Goal: Information Seeking & Learning: Learn about a topic

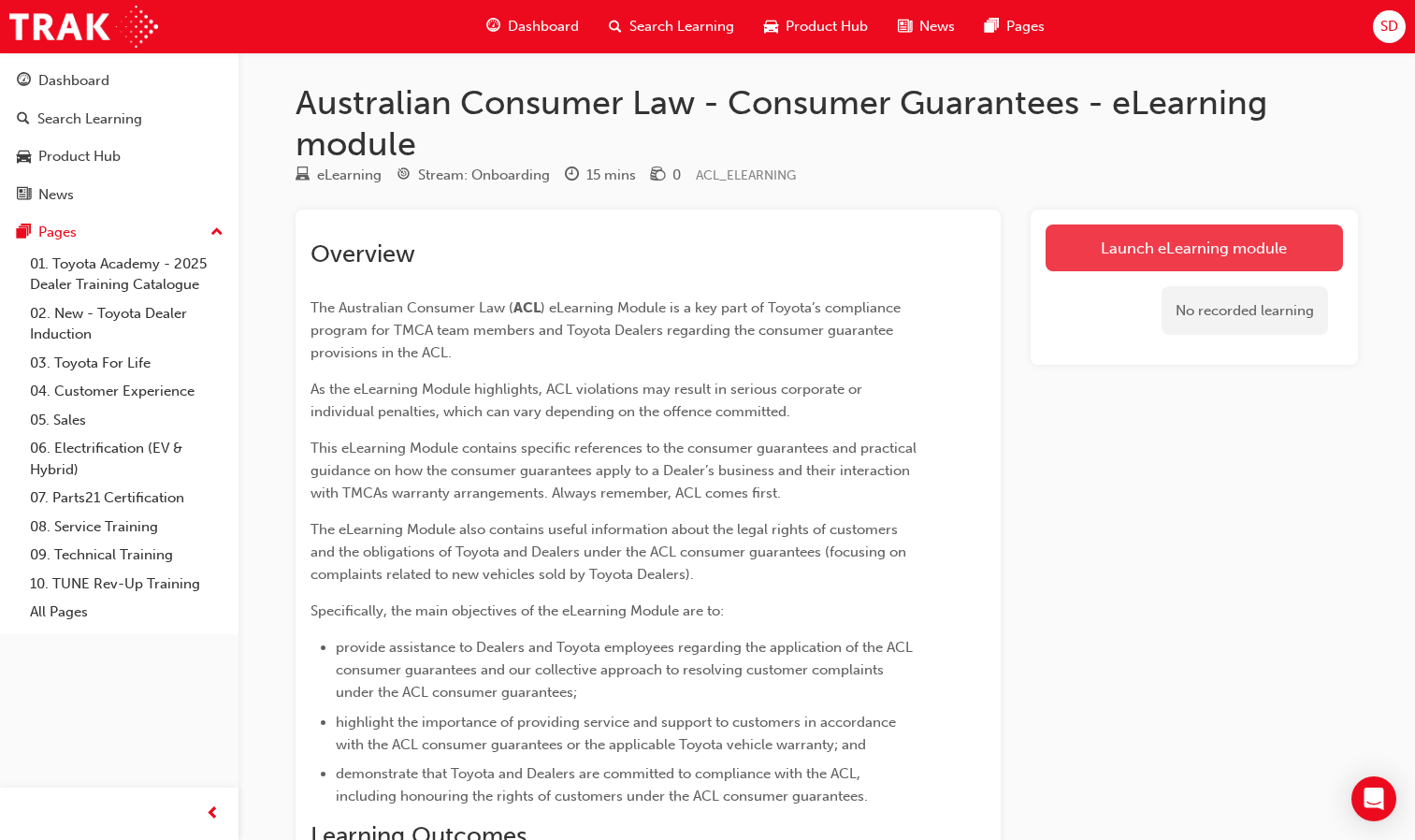
click at [1106, 253] on link "Launch eLearning module" at bounding box center [1194, 247] width 297 height 46
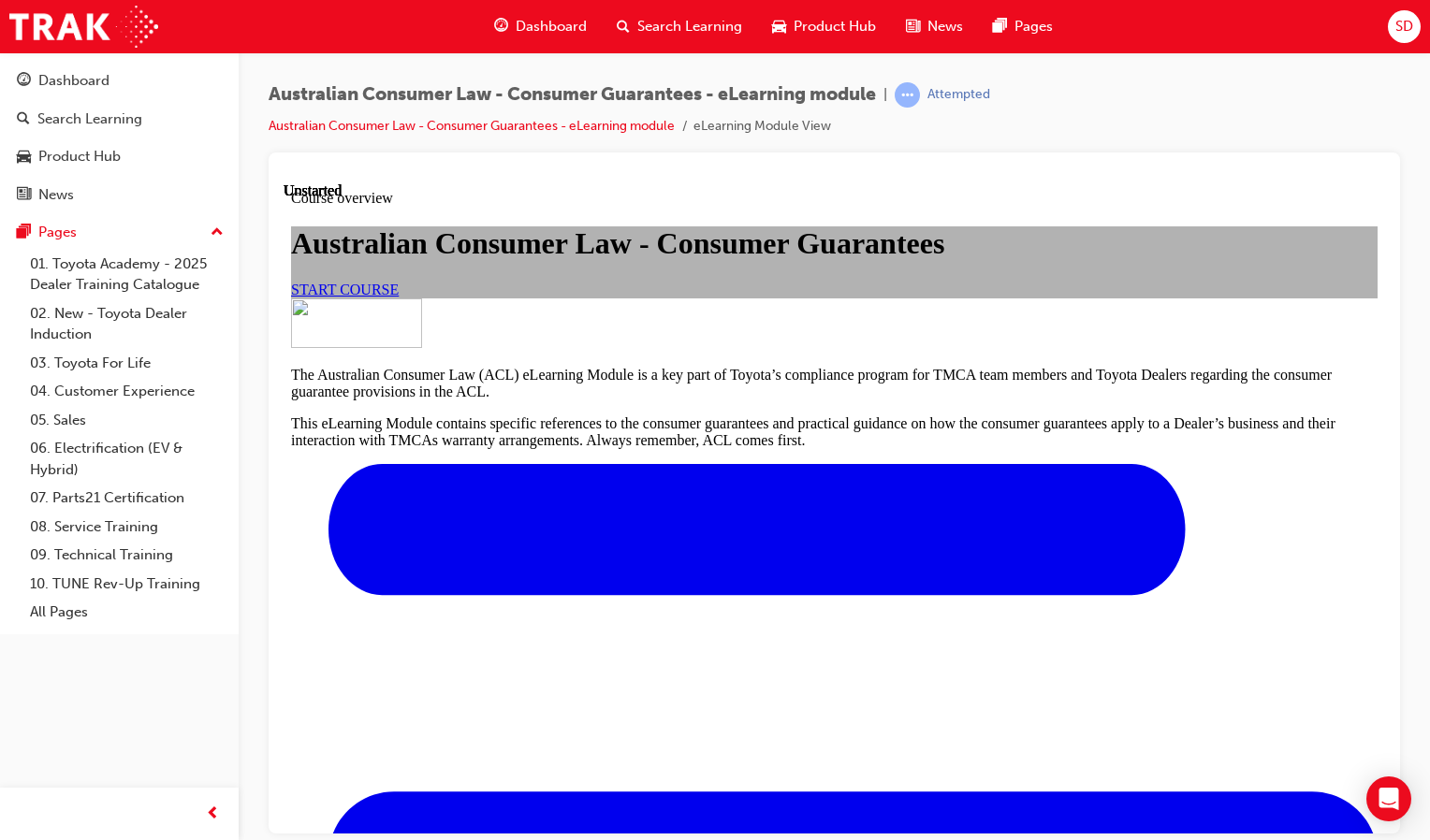
click at [399, 296] on span "START COURSE" at bounding box center [345, 288] width 108 height 16
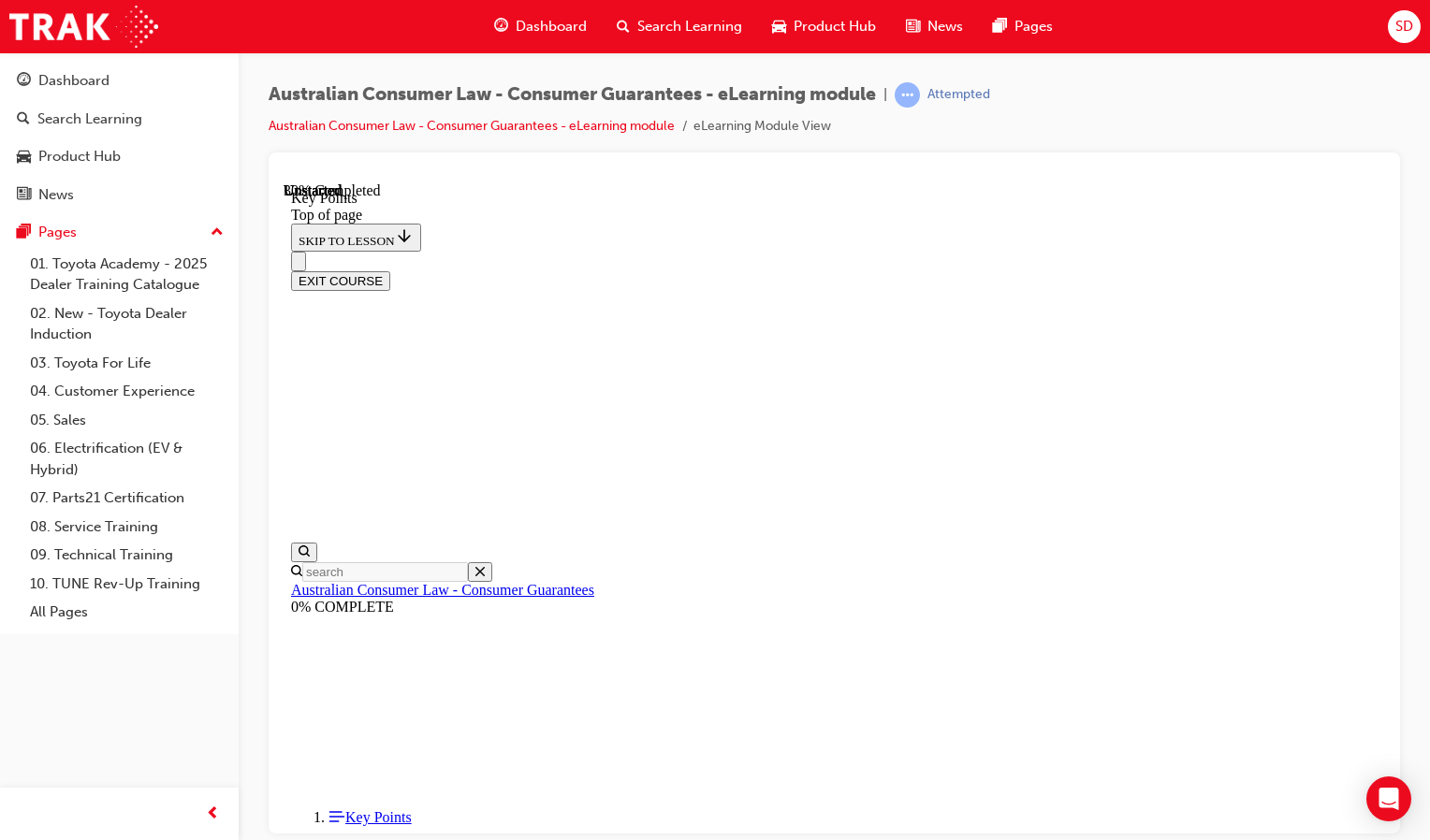
scroll to position [834, 0]
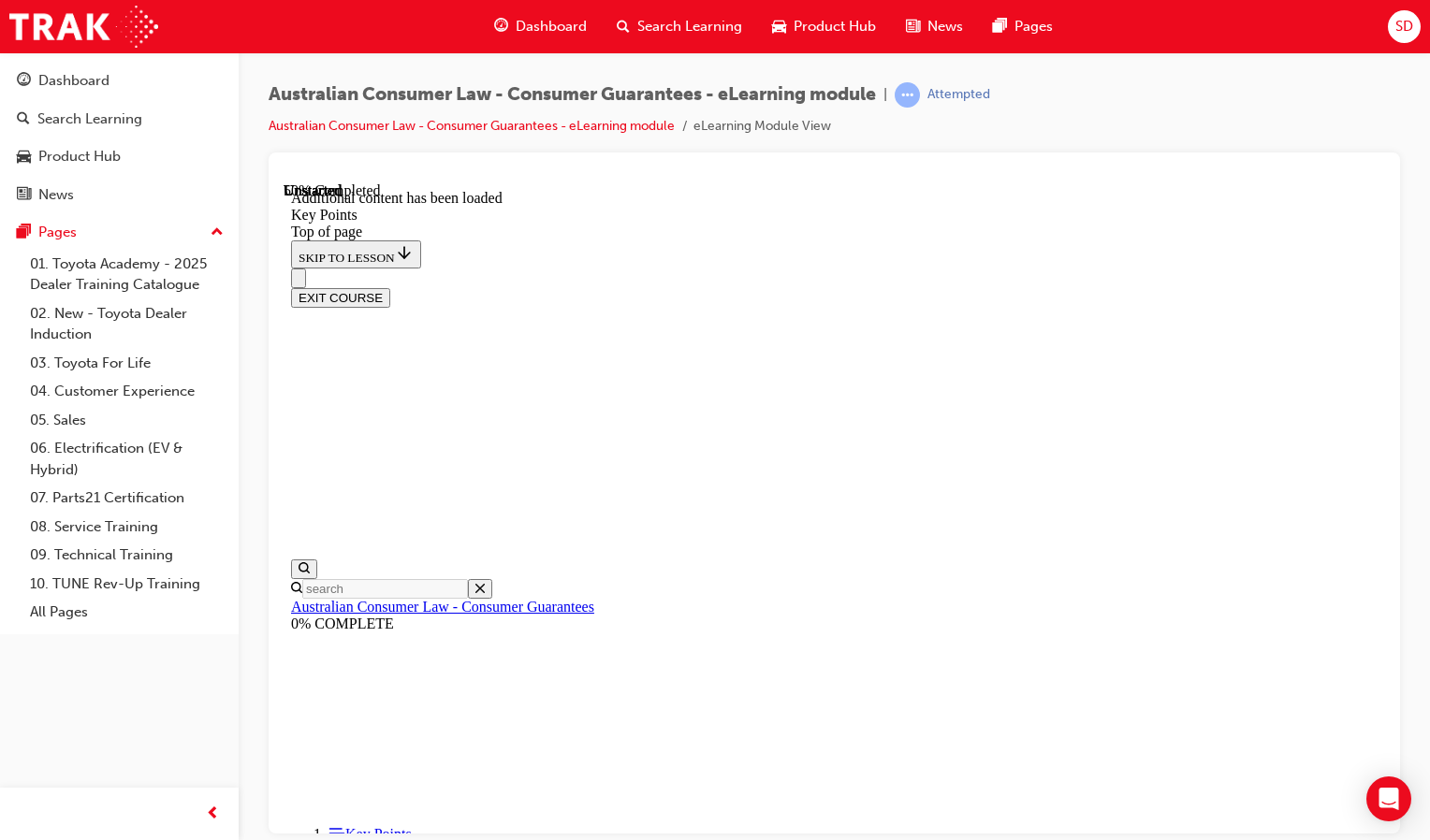
scroll to position [1287, 0]
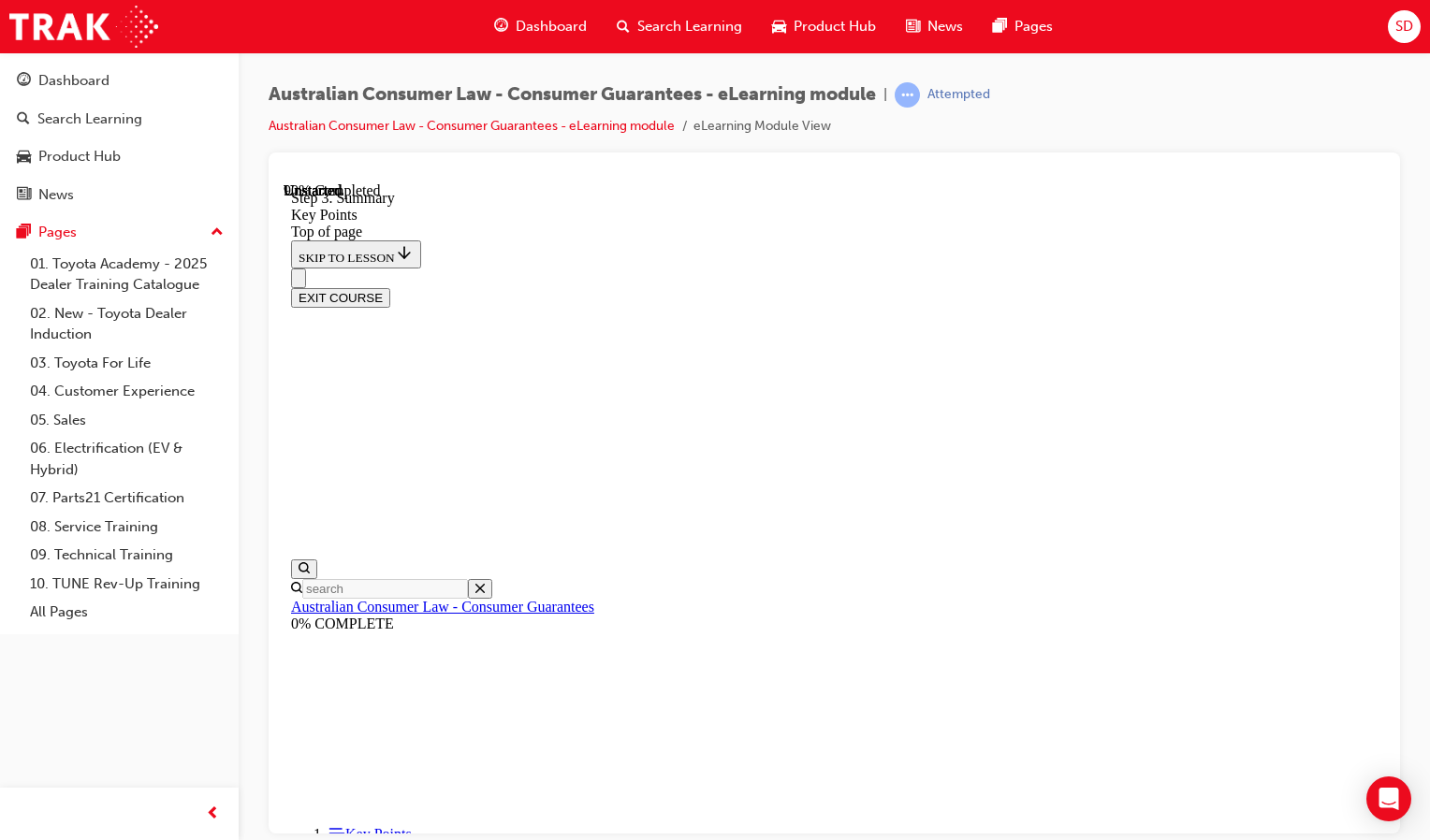
scroll to position [3094, 0]
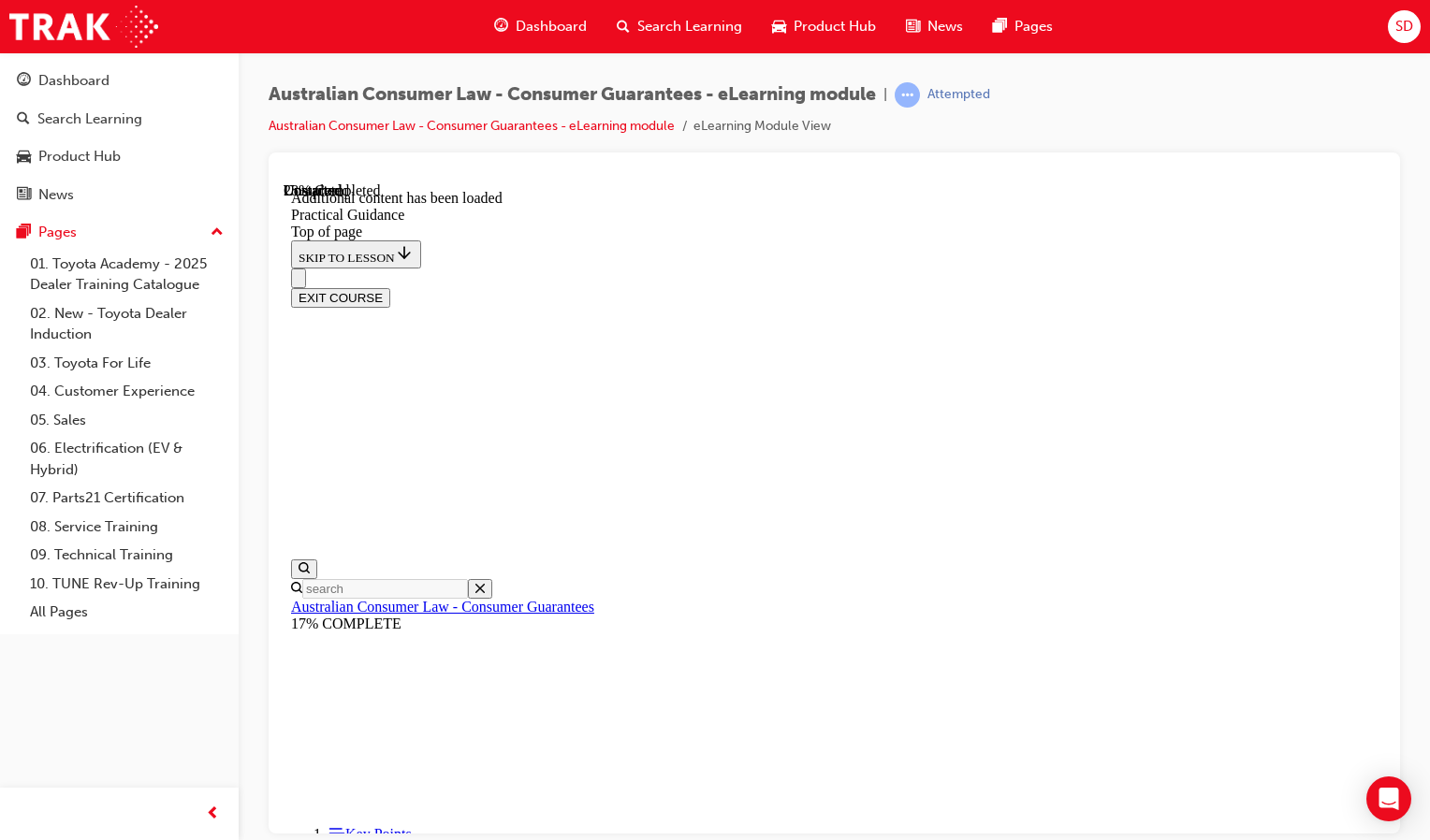
scroll to position [946, 0]
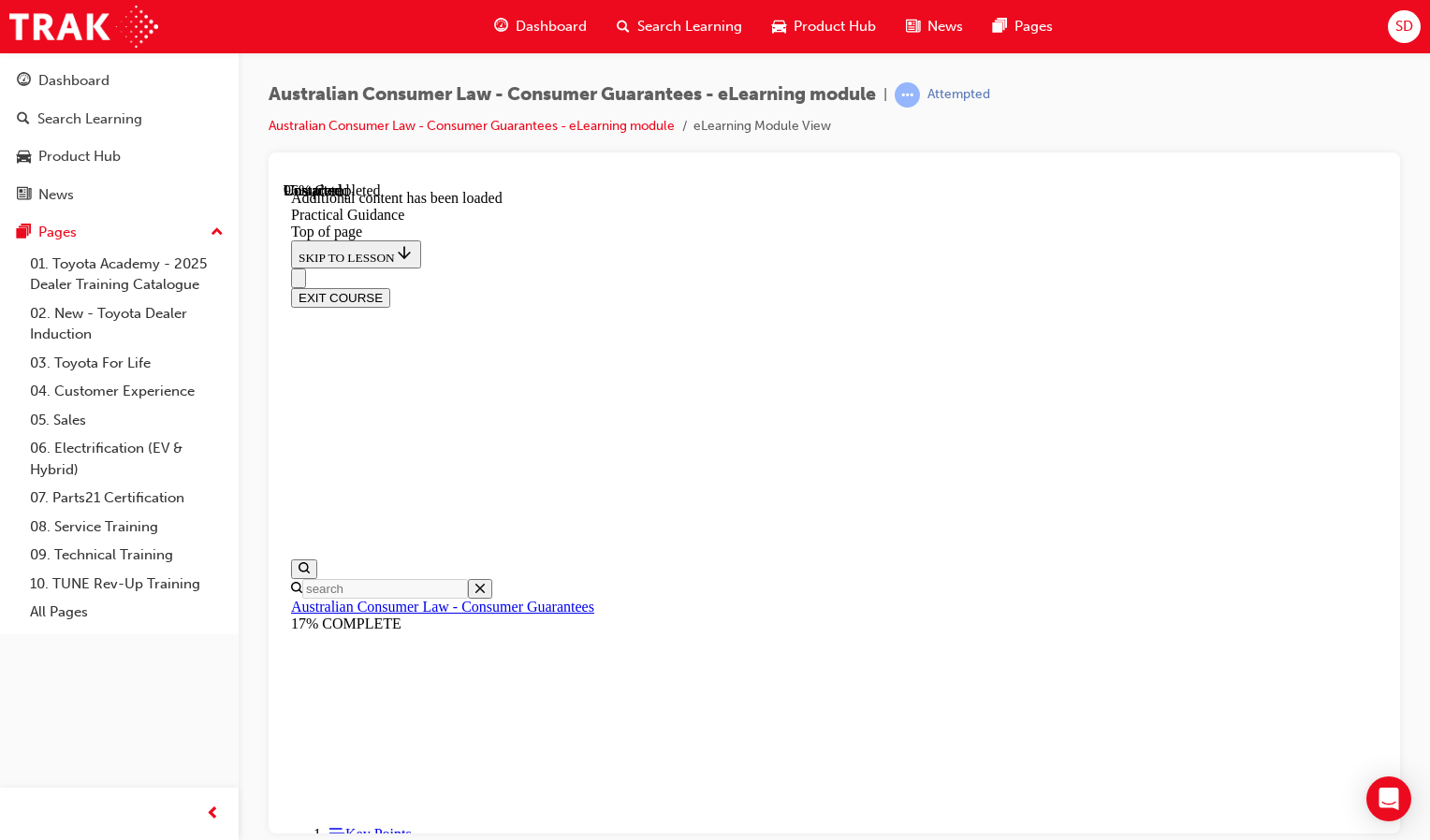
scroll to position [5086, 0]
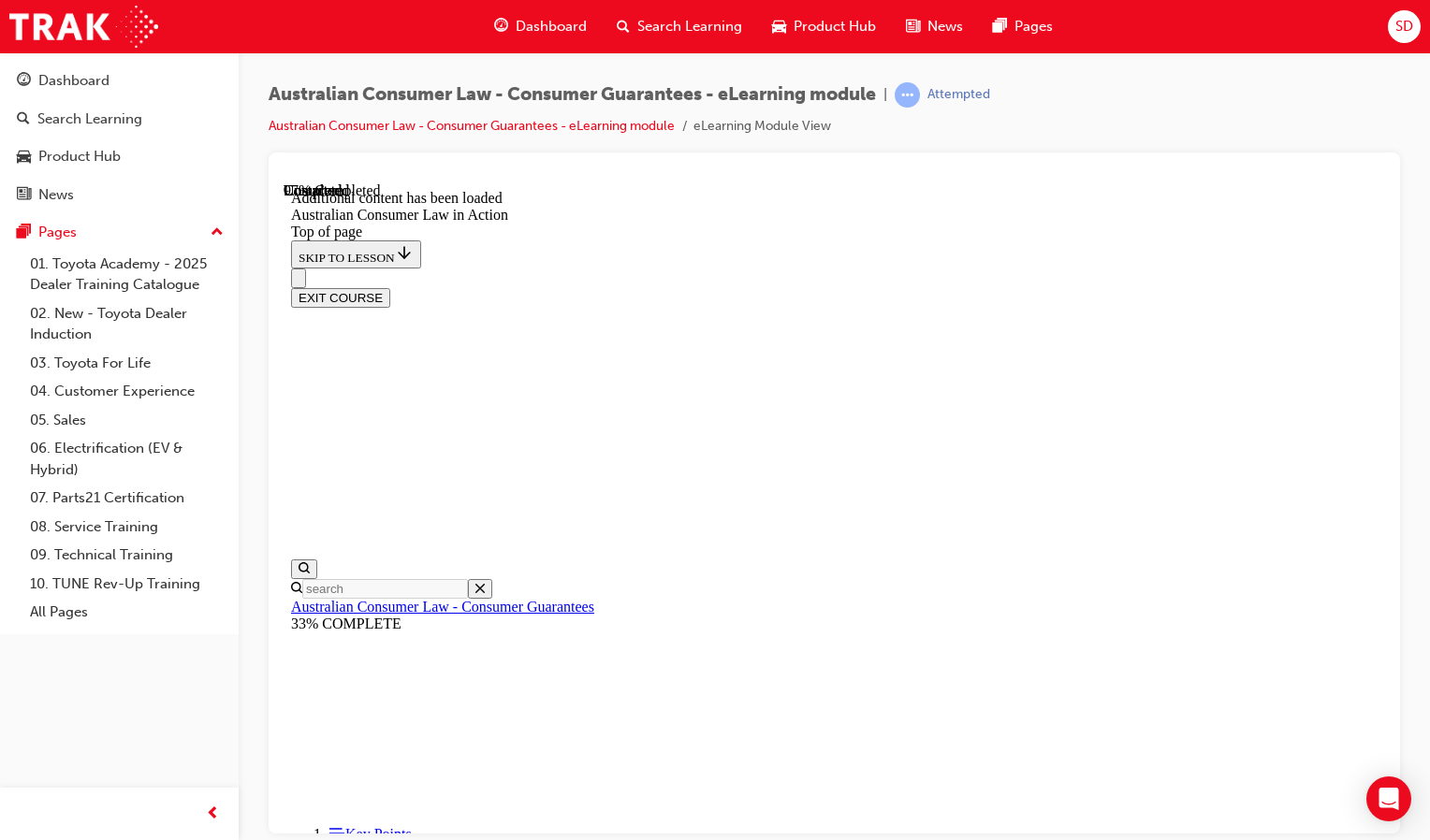
scroll to position [3793, 0]
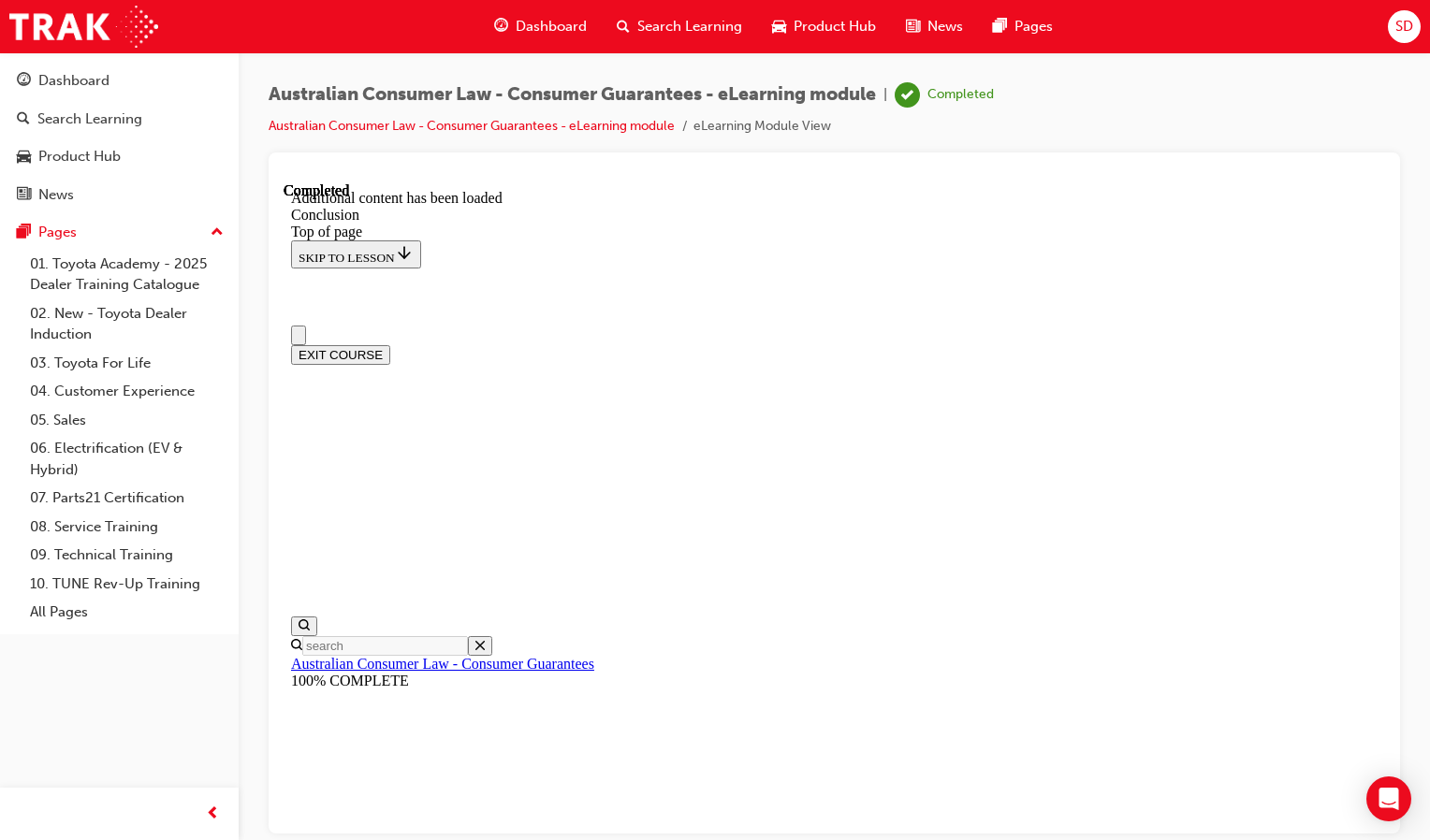
click at [390, 344] on button "EXIT COURSE" at bounding box center [341, 354] width 99 height 20
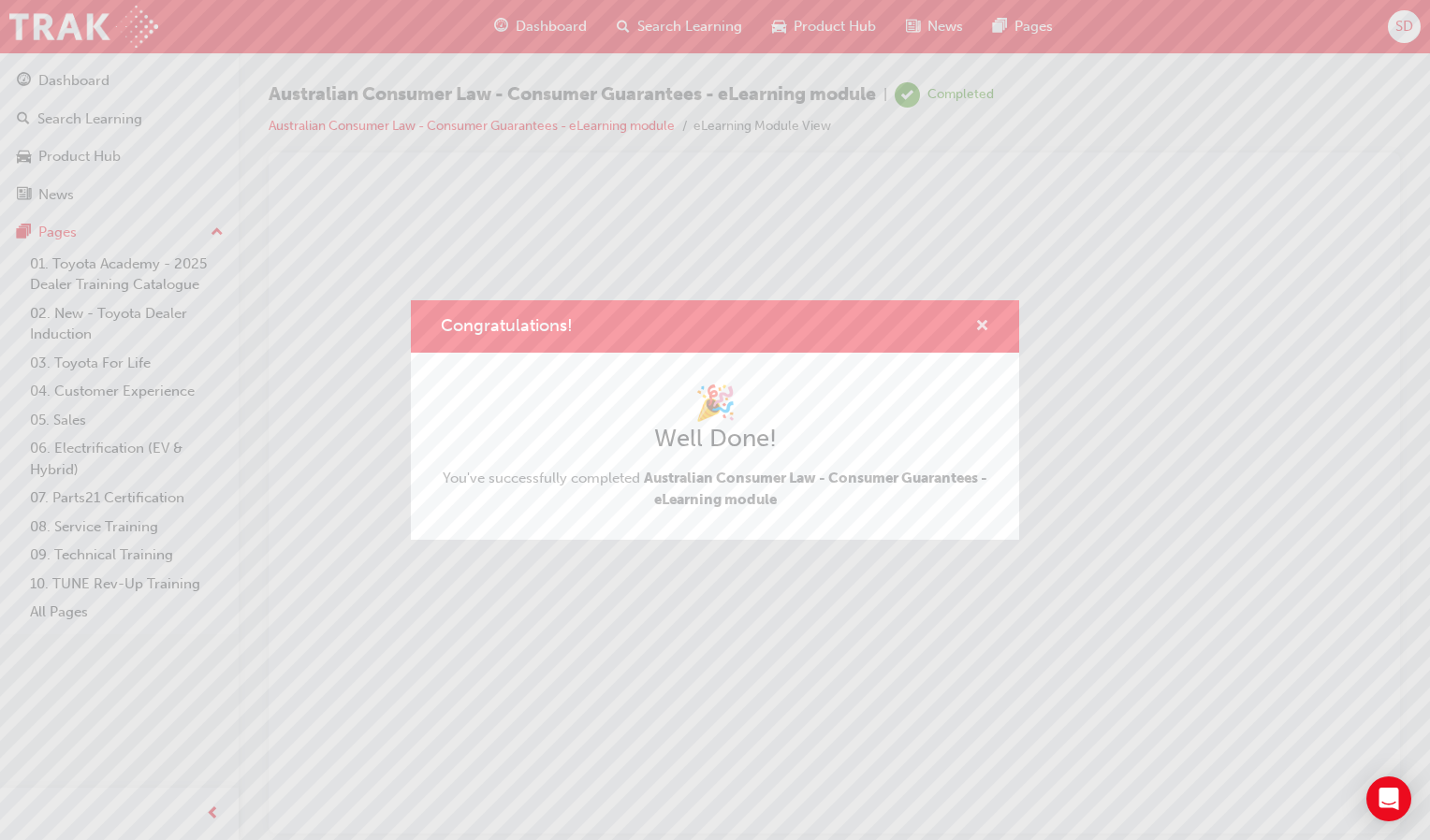
click at [982, 327] on span "cross-icon" at bounding box center [982, 327] width 14 height 17
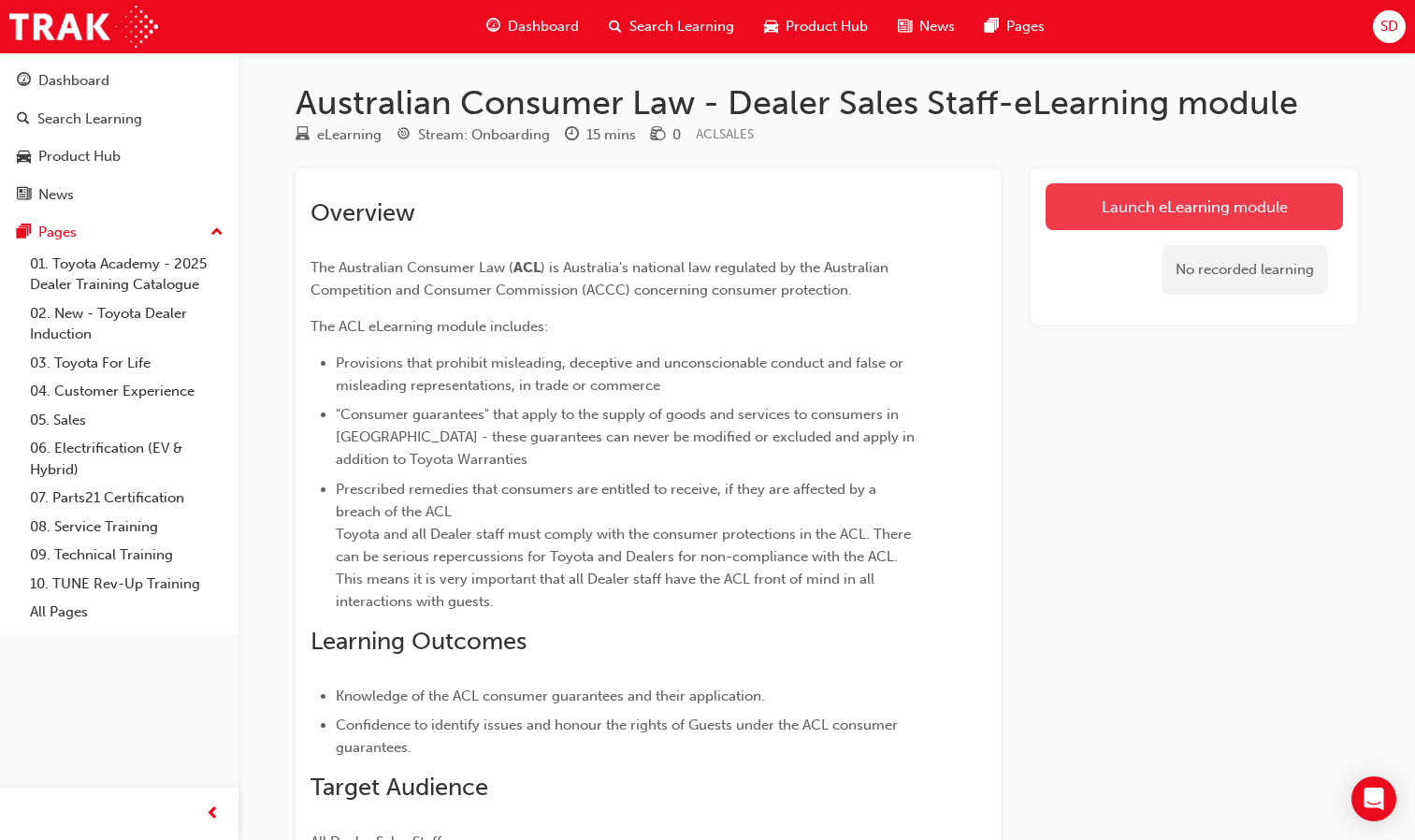
click at [1243, 190] on link "Launch eLearning module" at bounding box center [1194, 206] width 297 height 46
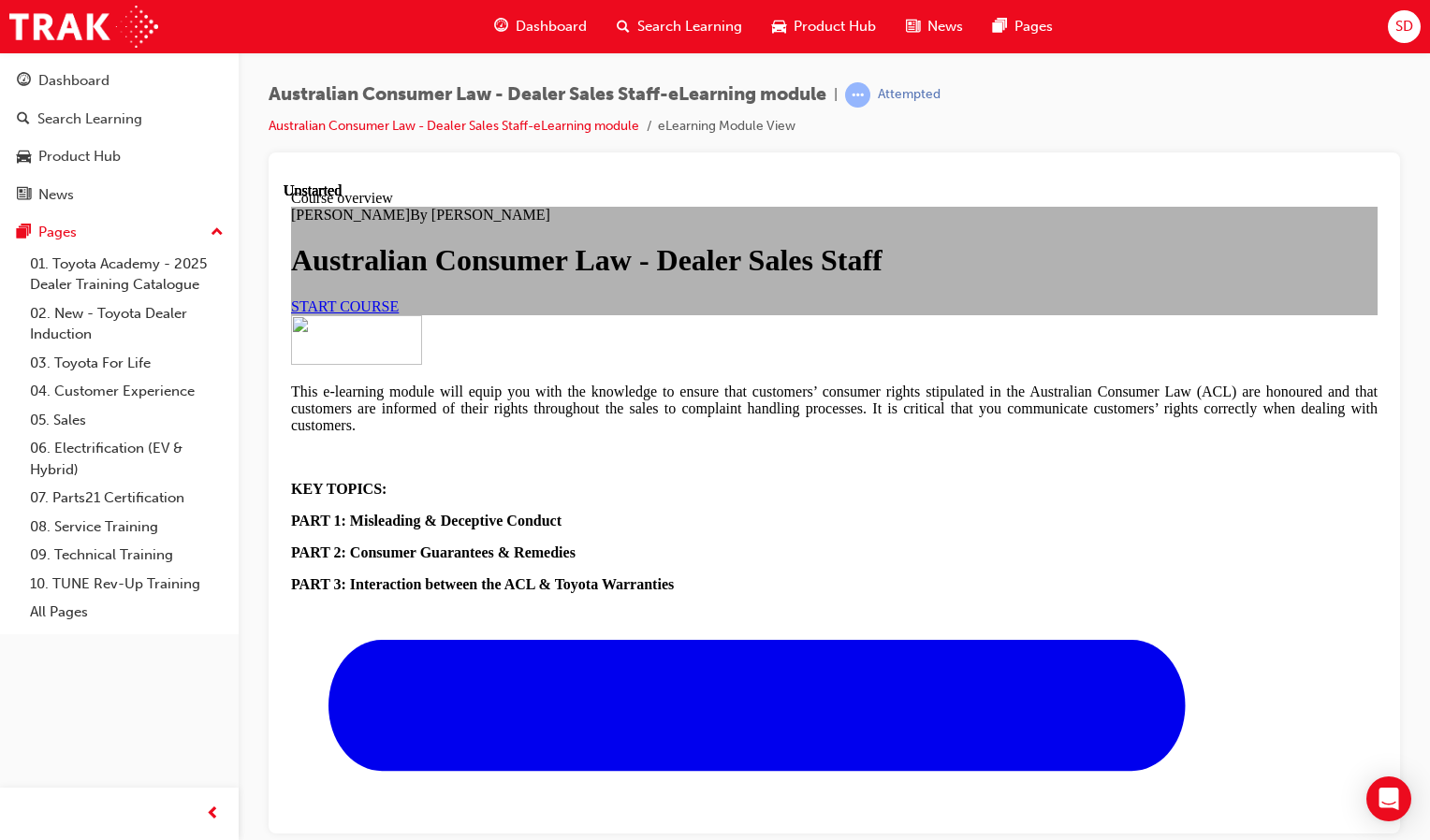
click at [399, 313] on span "START COURSE" at bounding box center [345, 305] width 108 height 16
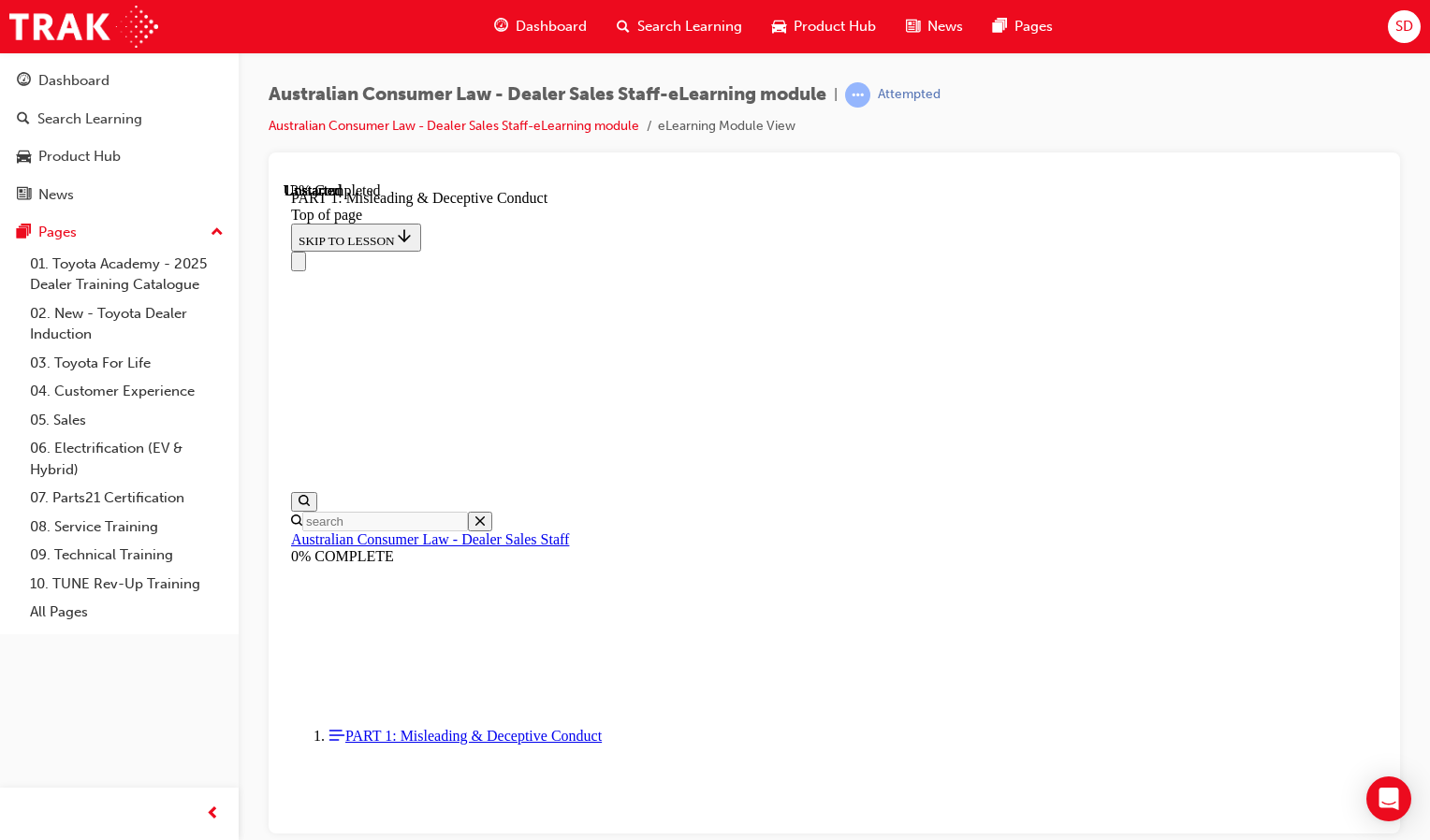
scroll to position [1315, 0]
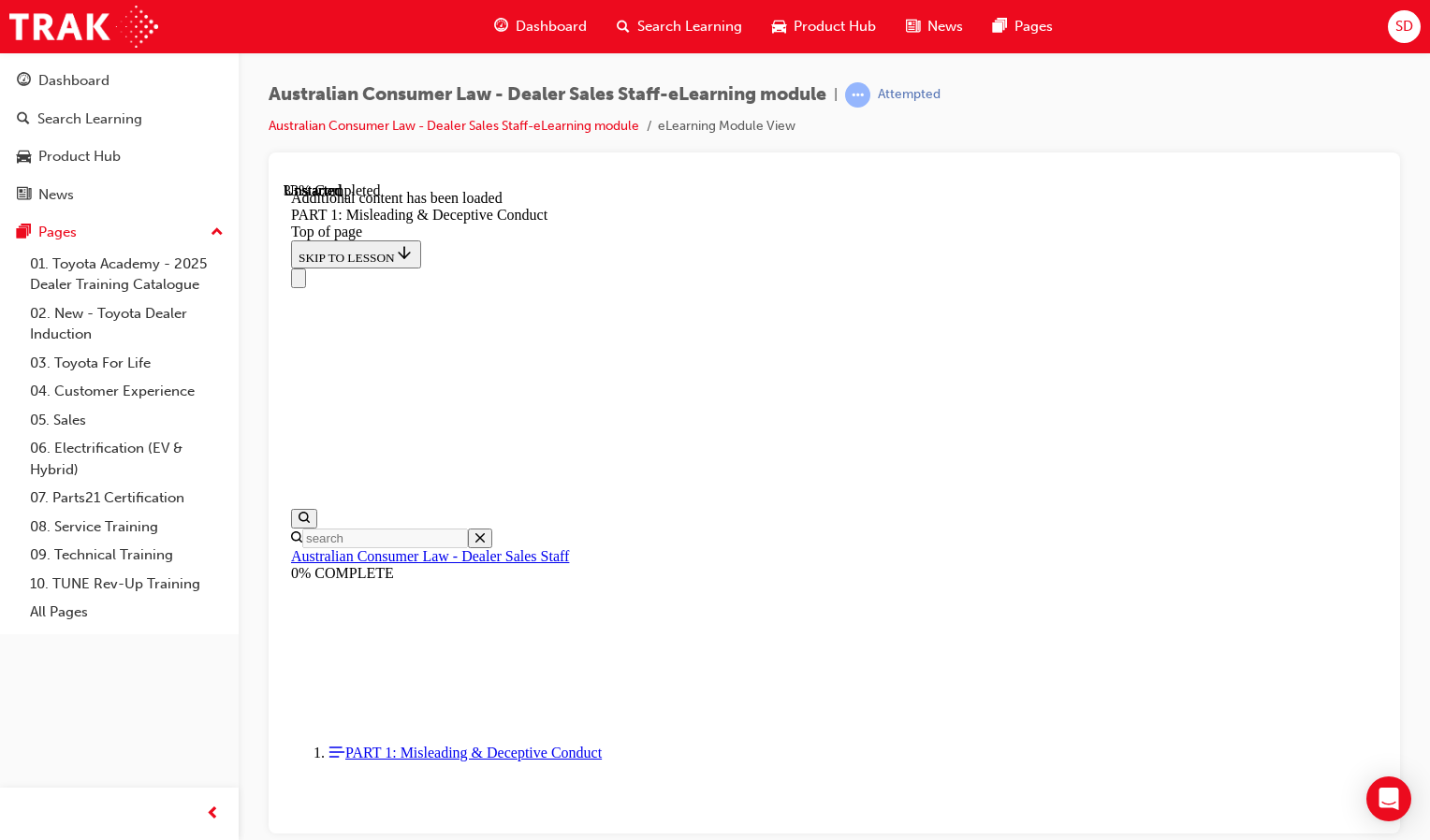
scroll to position [2345, 0]
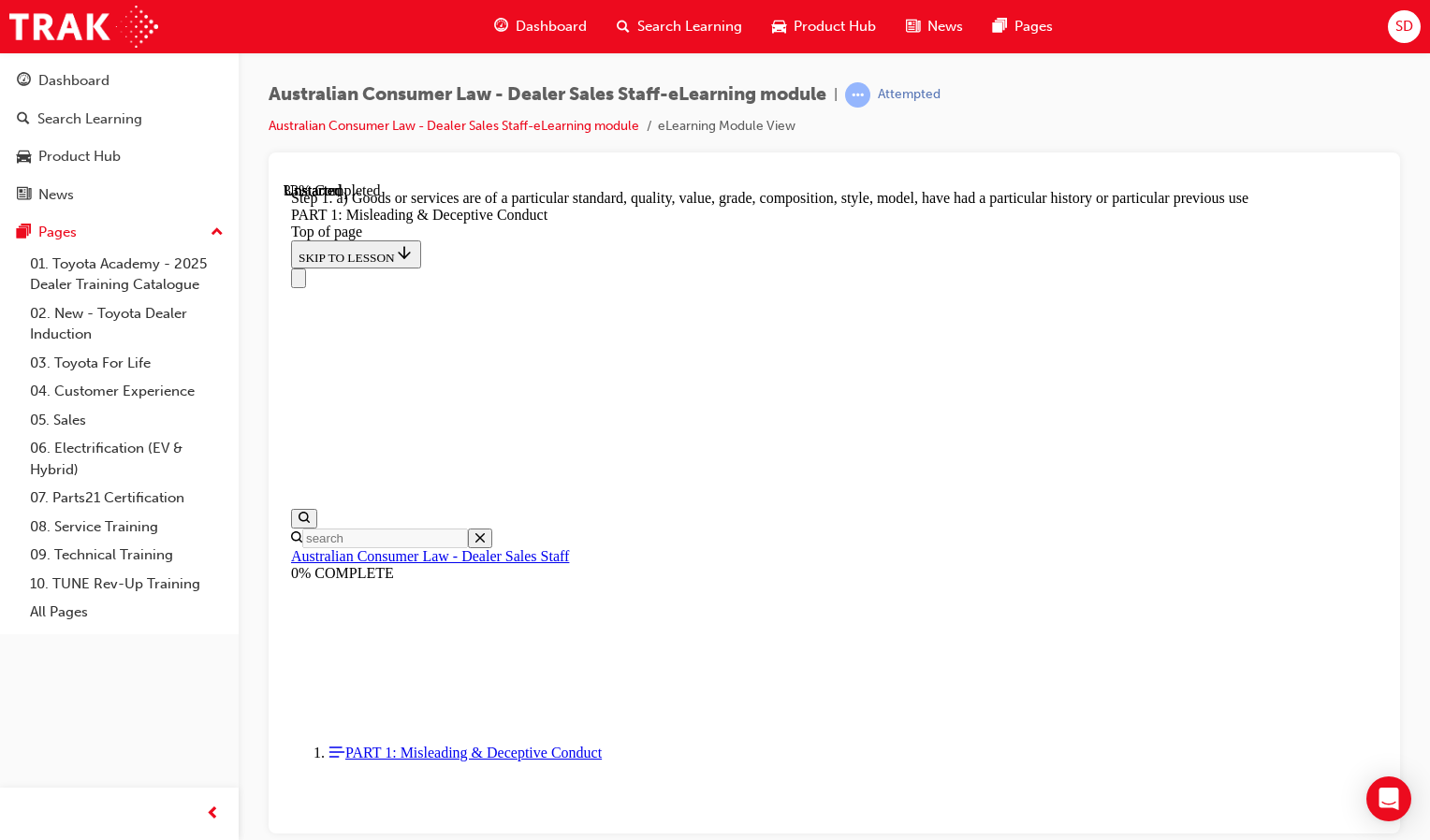
scroll to position [2228, 0]
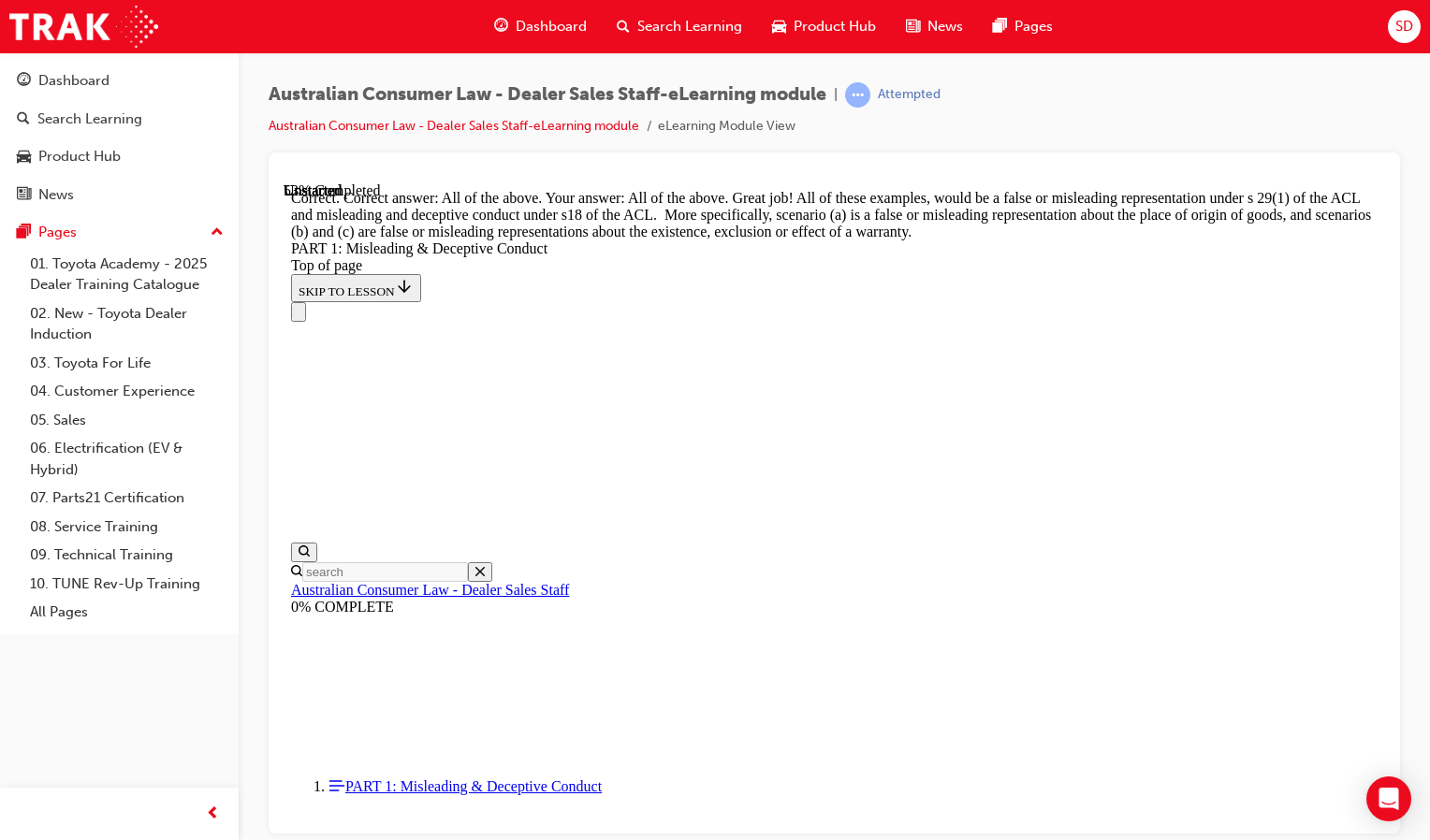
scroll to position [3328, 0]
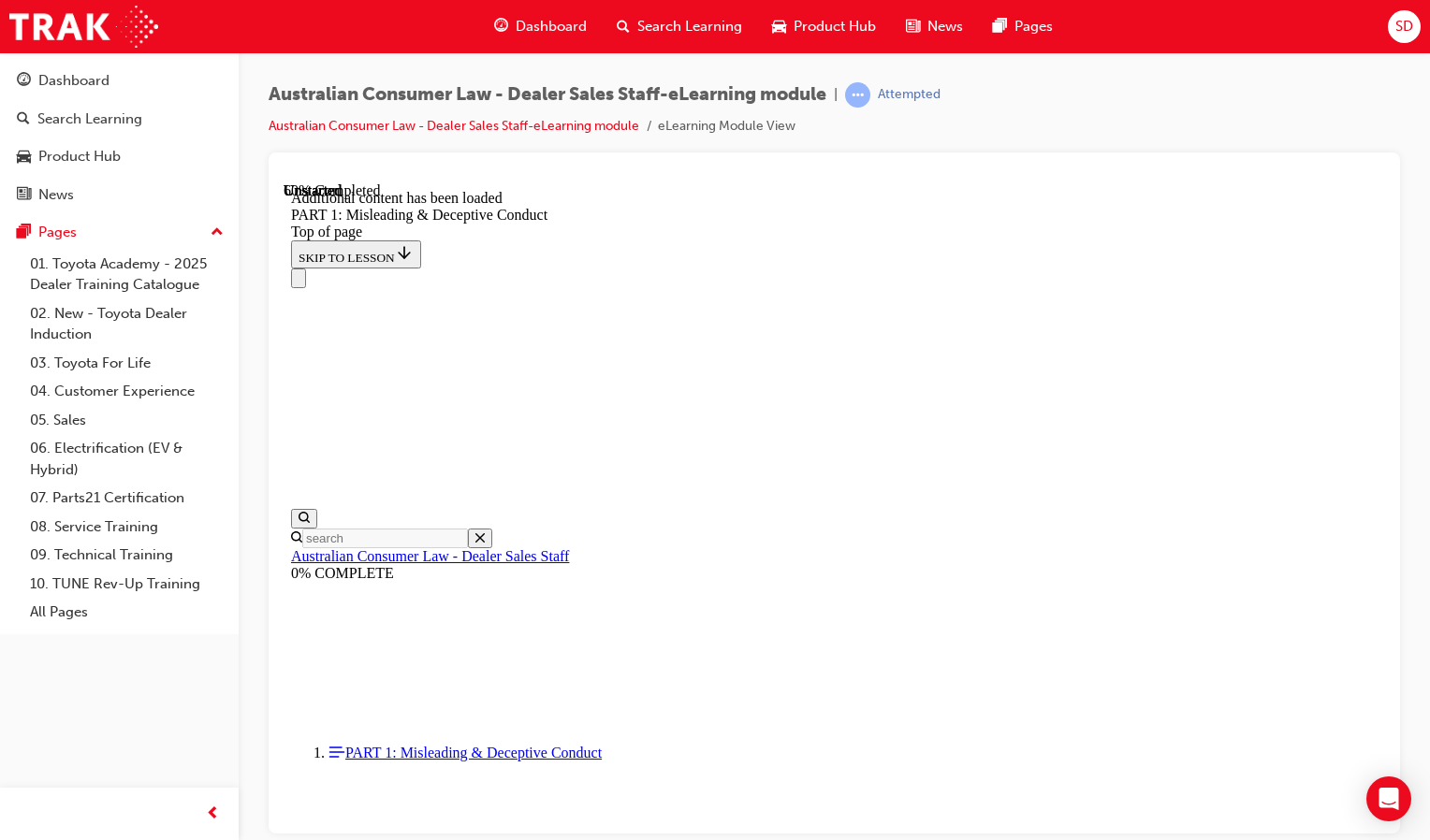
scroll to position [3850, 0]
drag, startPoint x: 748, startPoint y: 525, endPoint x: 757, endPoint y: 534, distance: 12.7
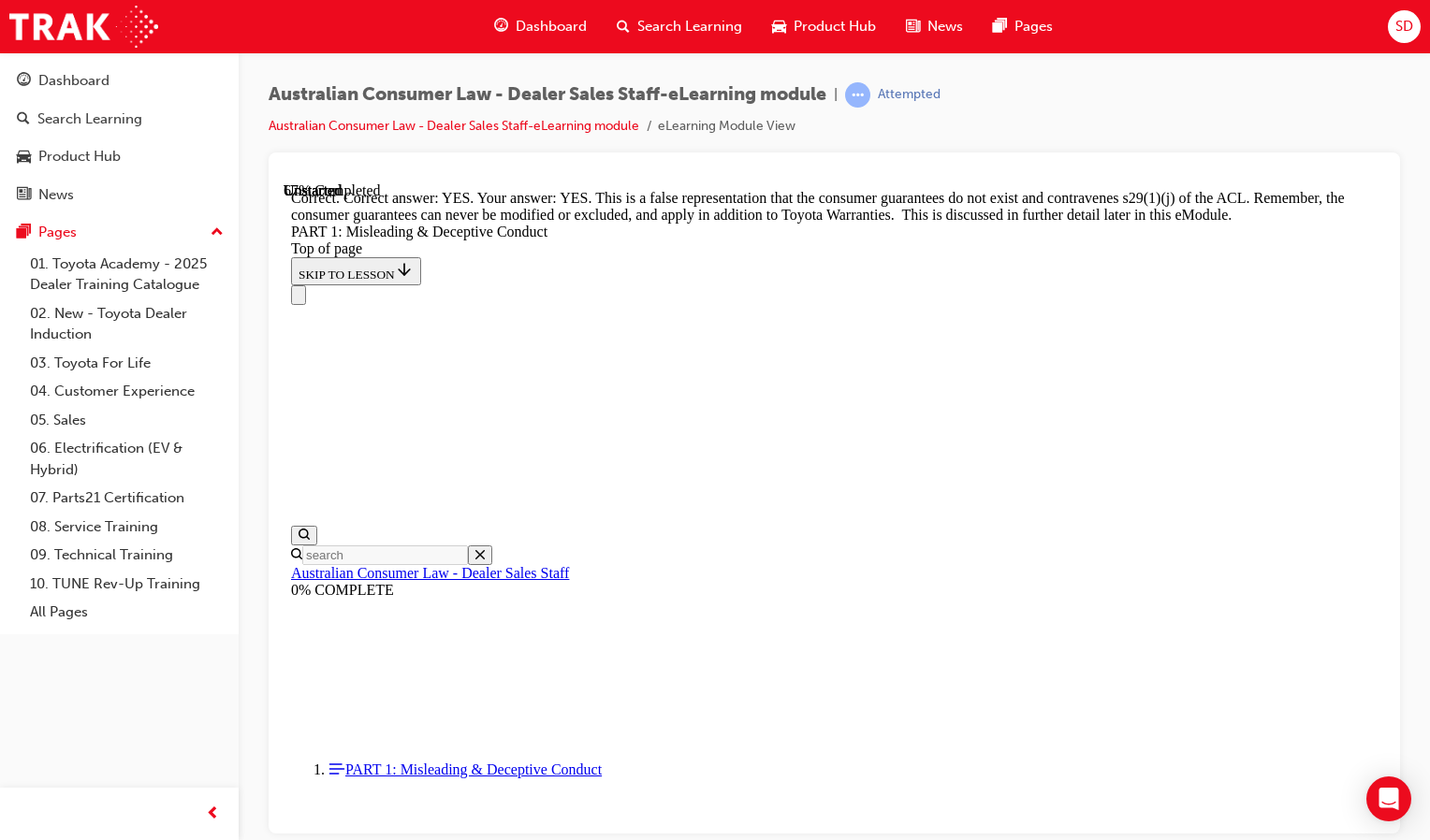
scroll to position [4351, 0]
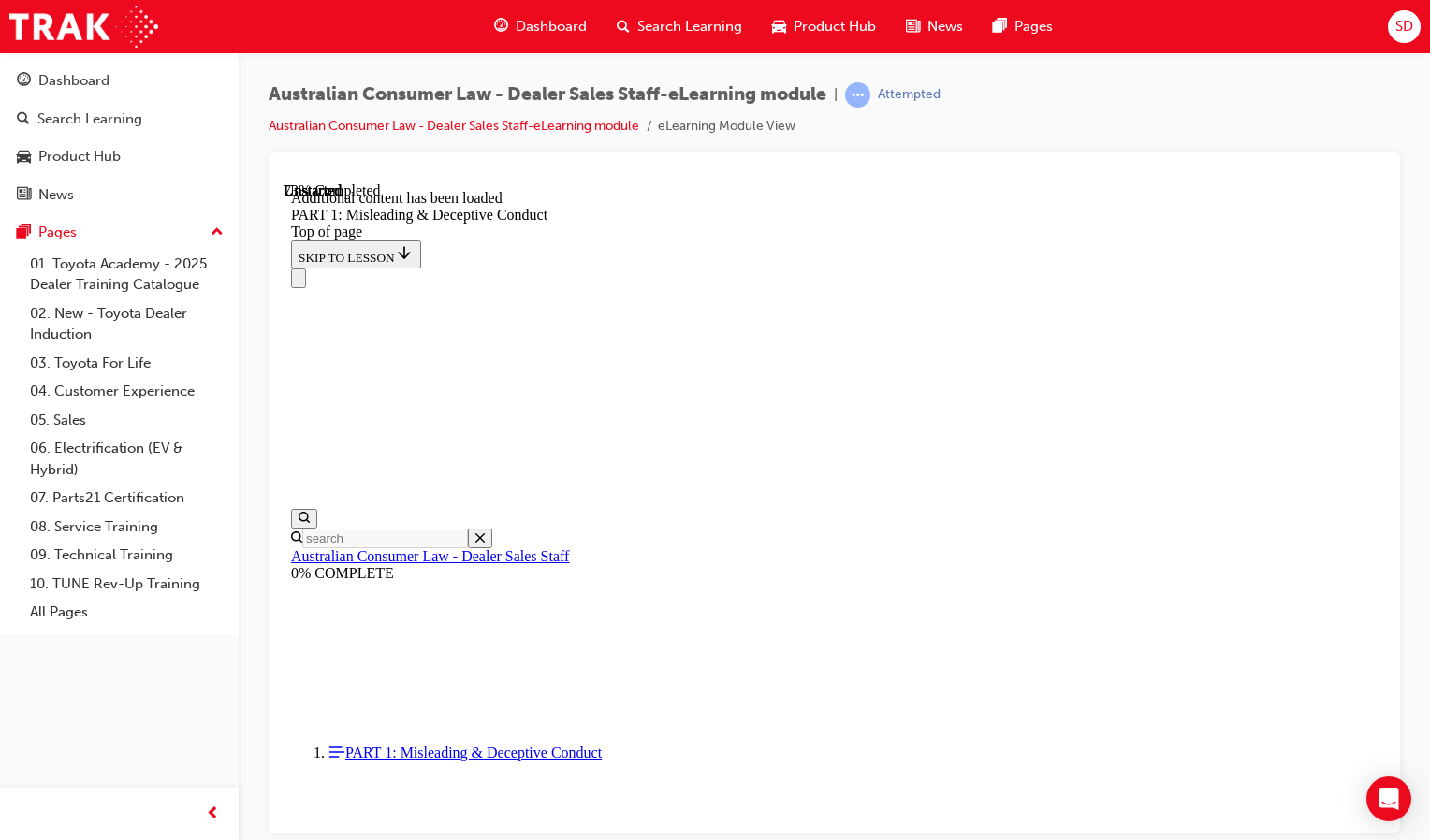
scroll to position [4804, 0]
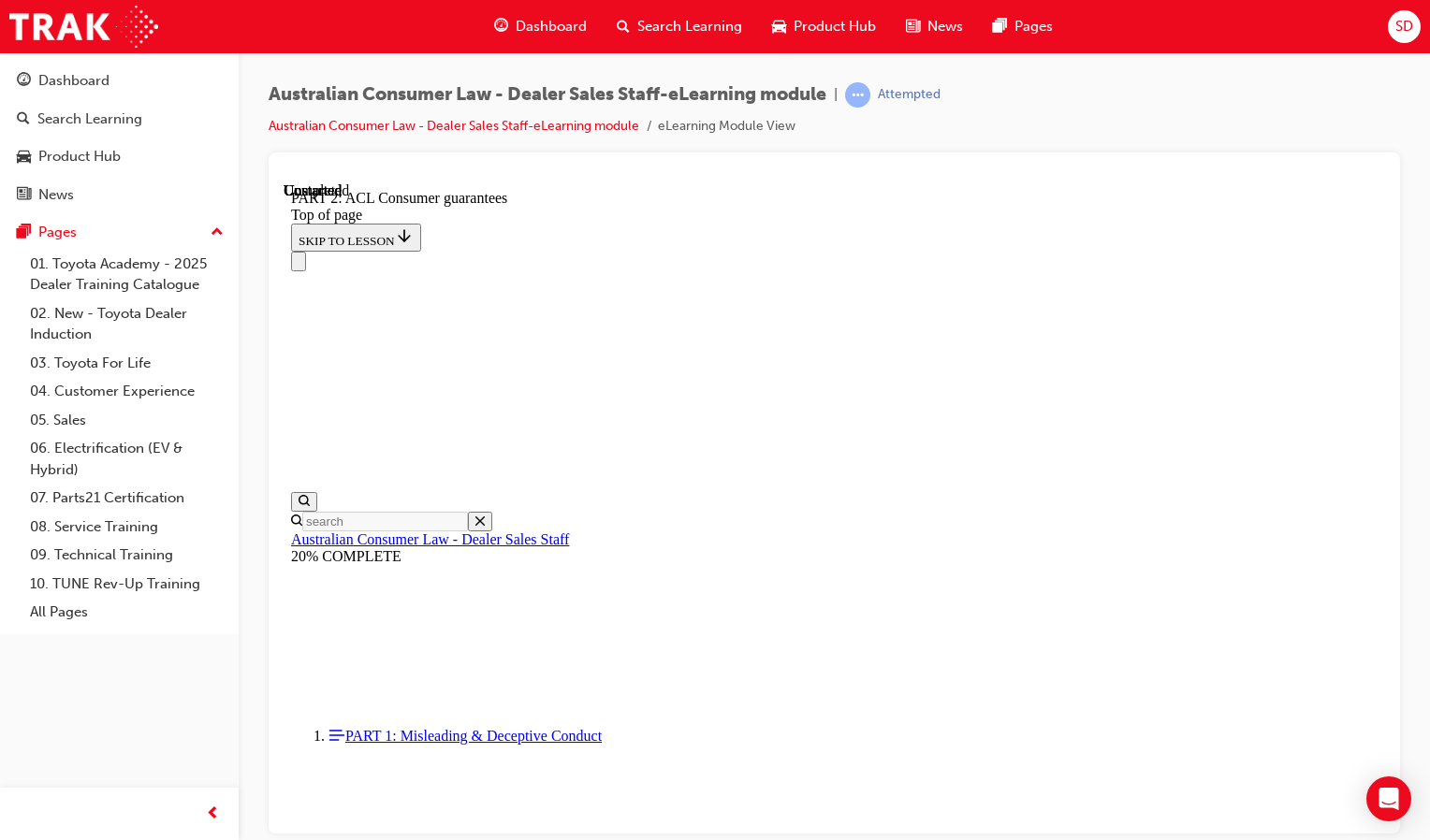
scroll to position [58, 0]
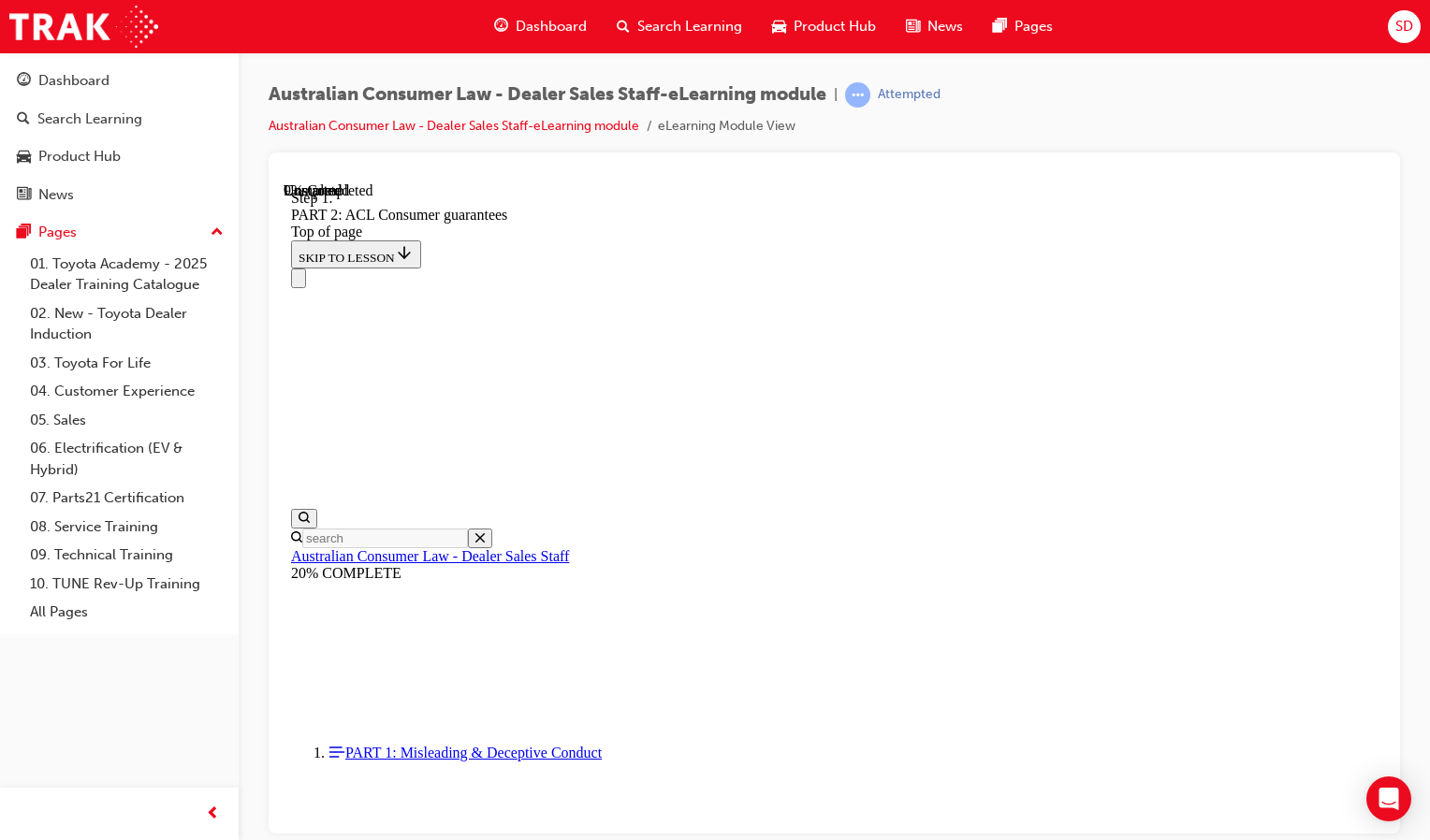
scroll to position [3162, 0]
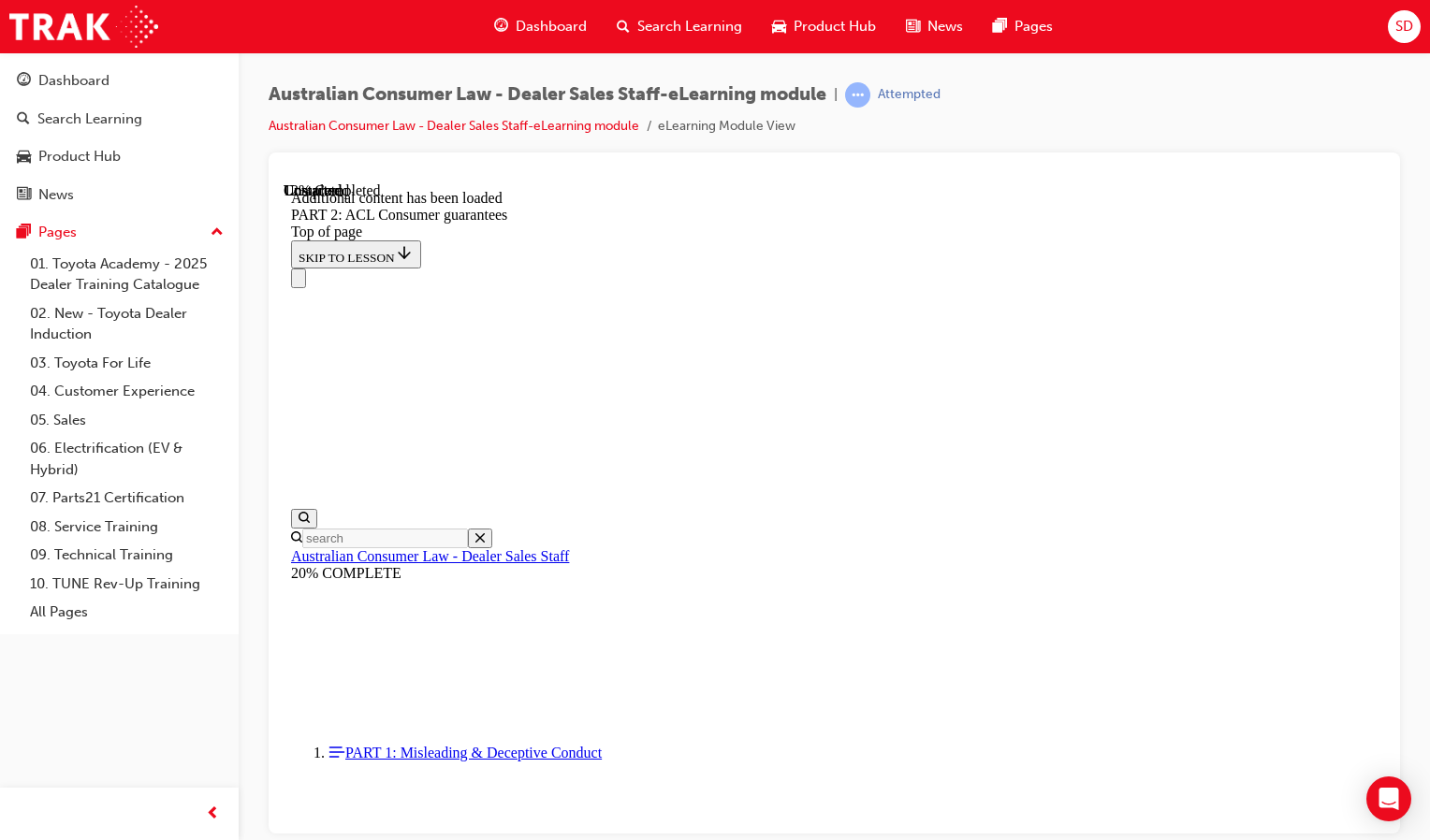
scroll to position [3667, 0]
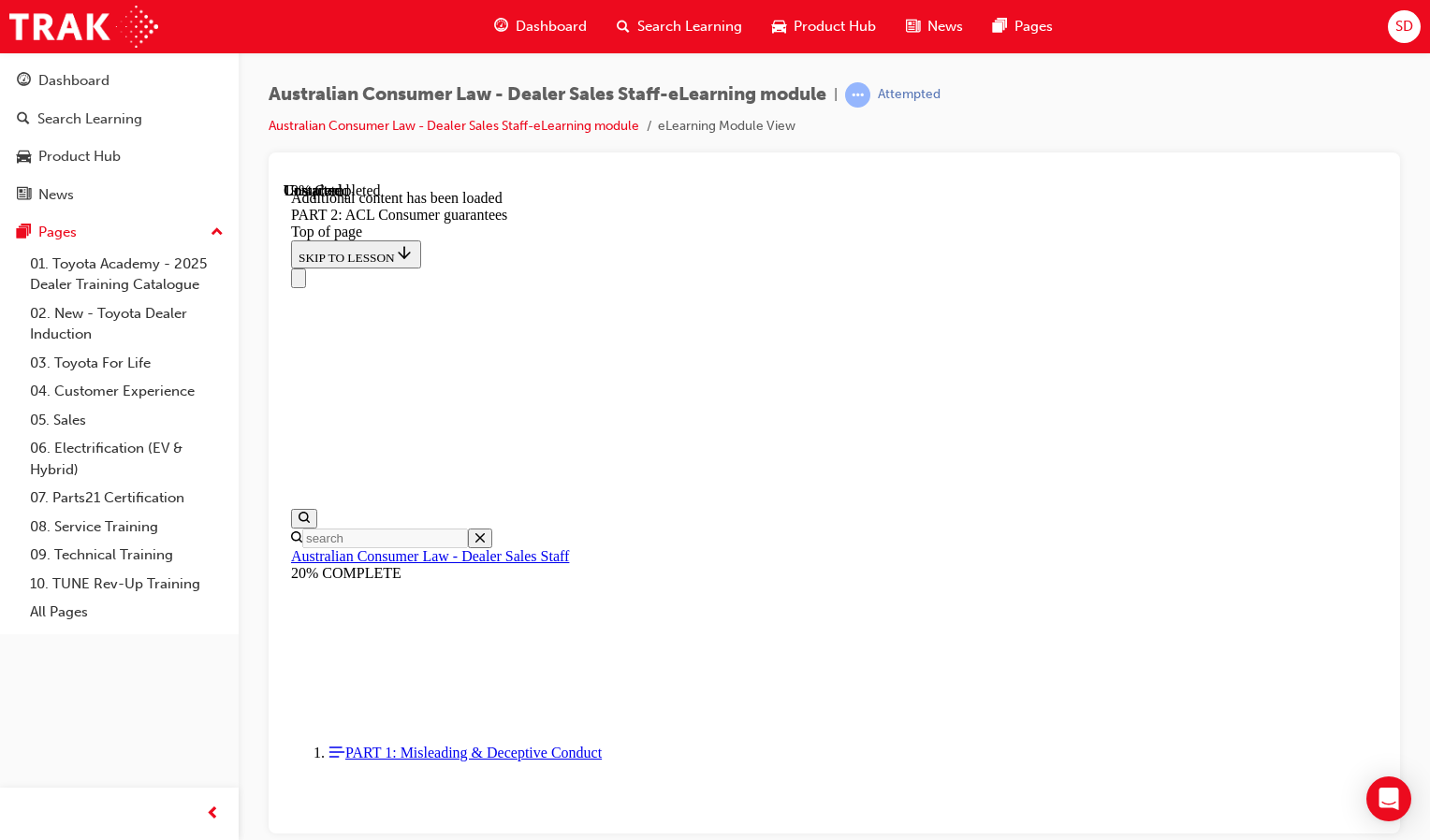
scroll to position [4759, 0]
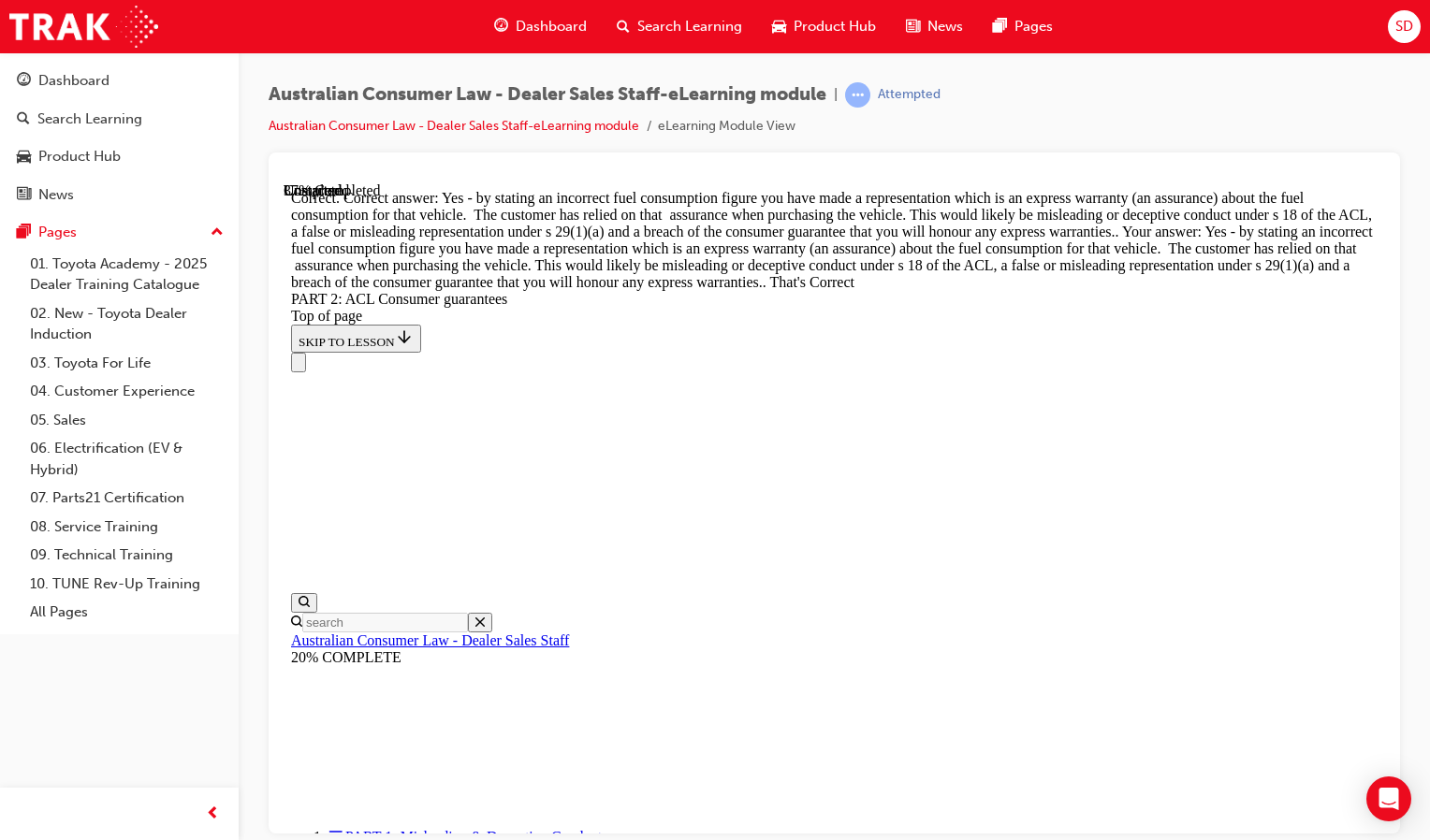
scroll to position [9192, 0]
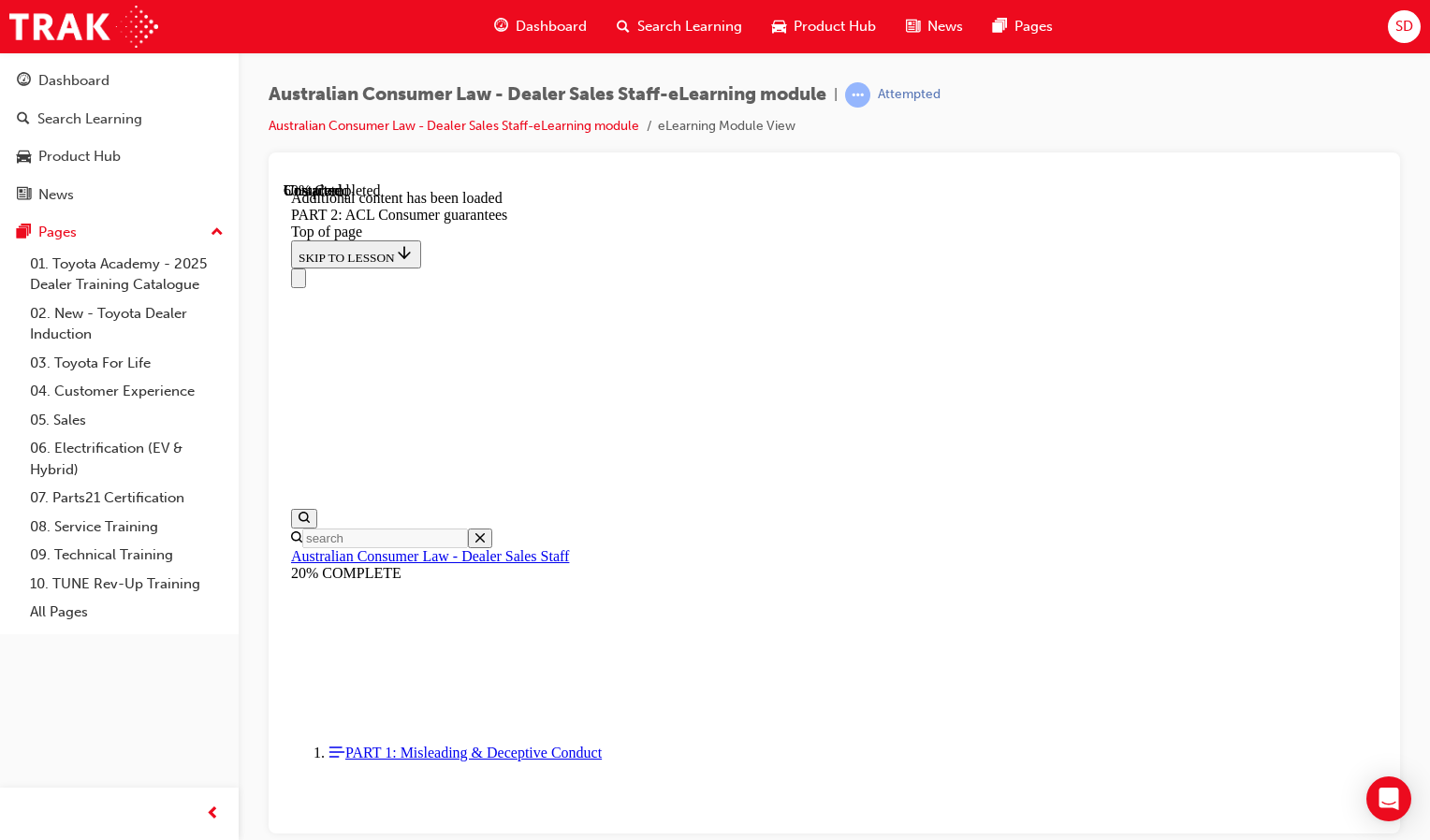
scroll to position [12486, 0]
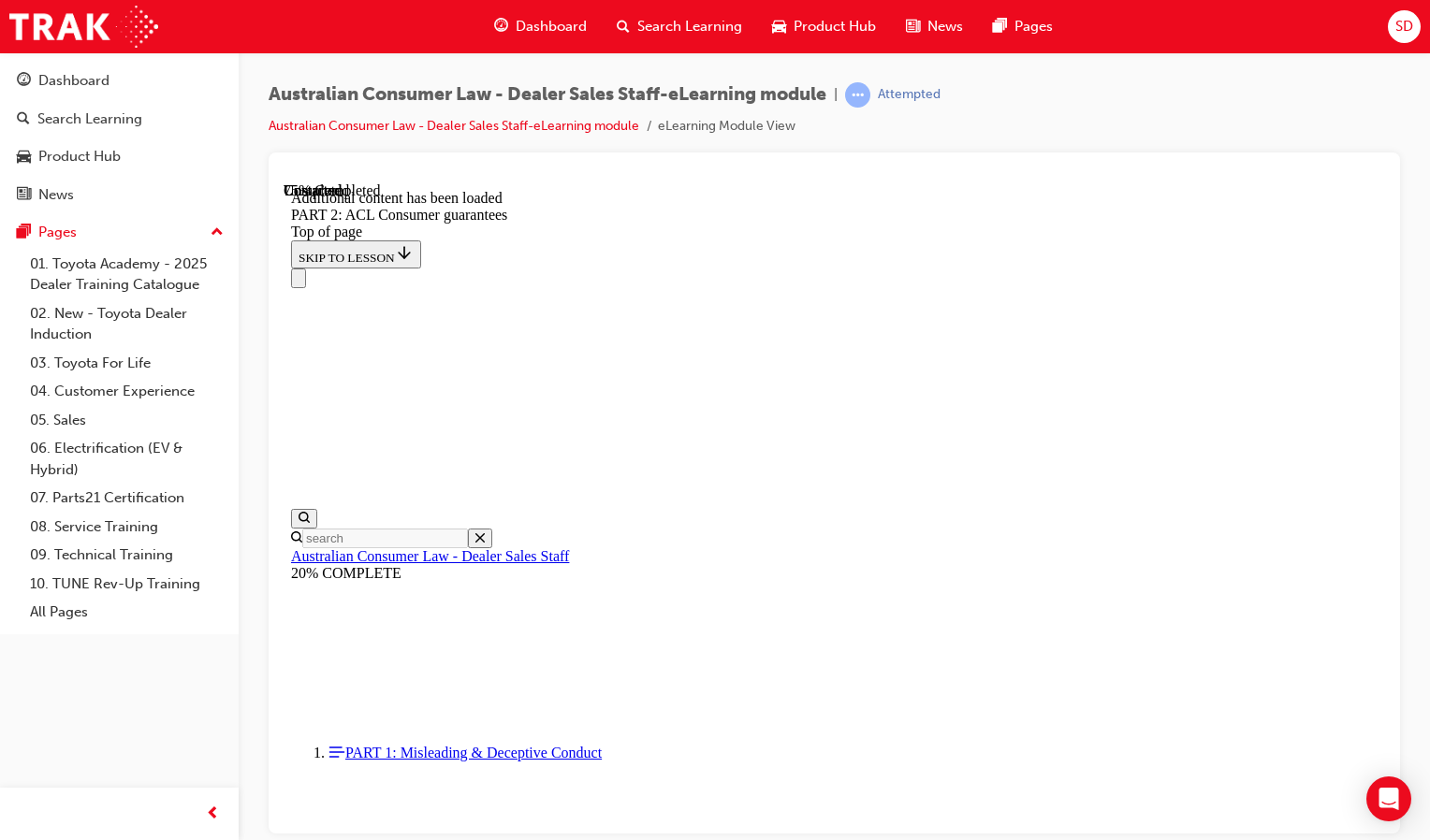
drag, startPoint x: 1177, startPoint y: 513, endPoint x: 1126, endPoint y: 516, distance: 51.1
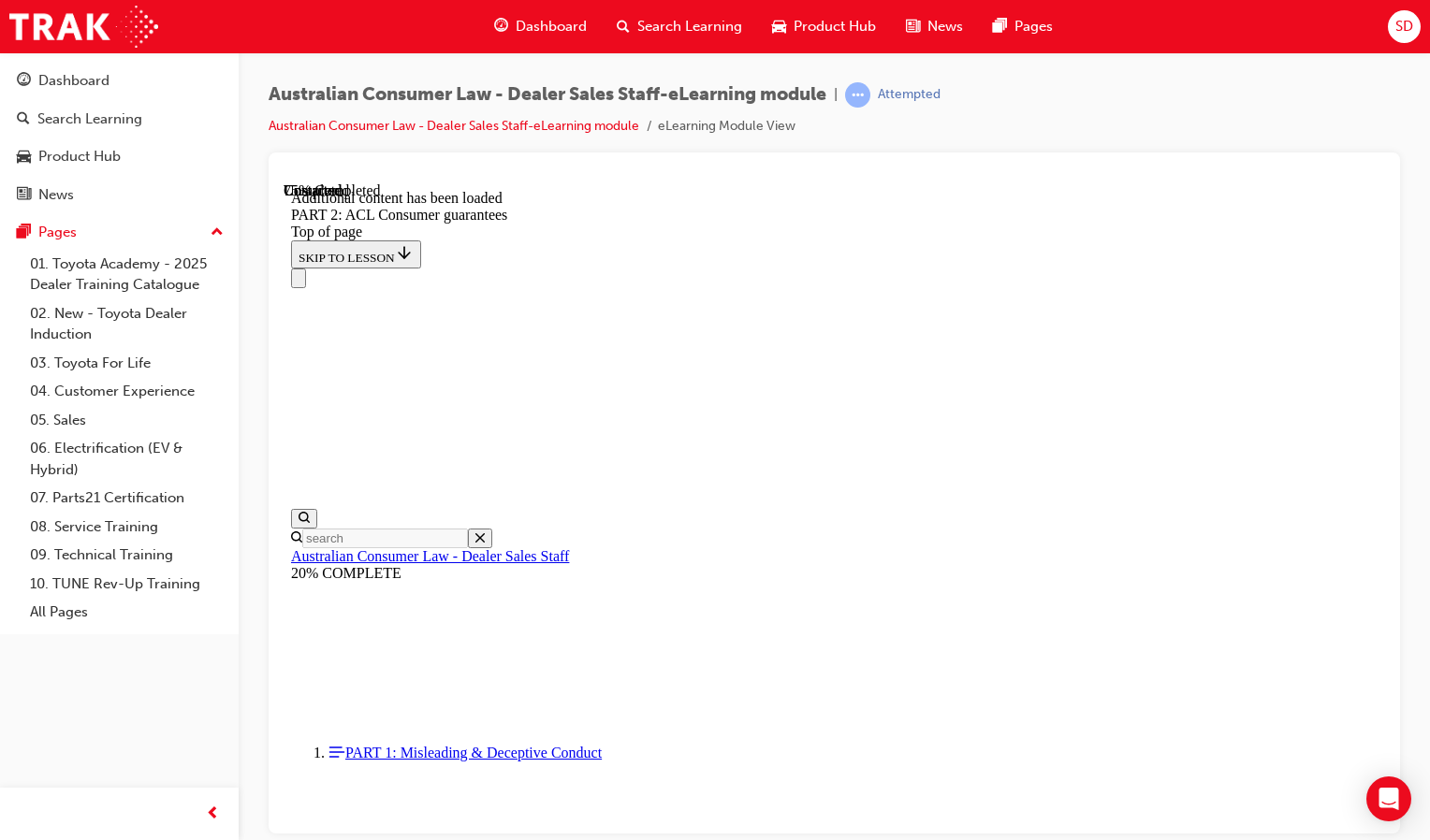
drag, startPoint x: 1126, startPoint y: 516, endPoint x: 1041, endPoint y: 561, distance: 96.2
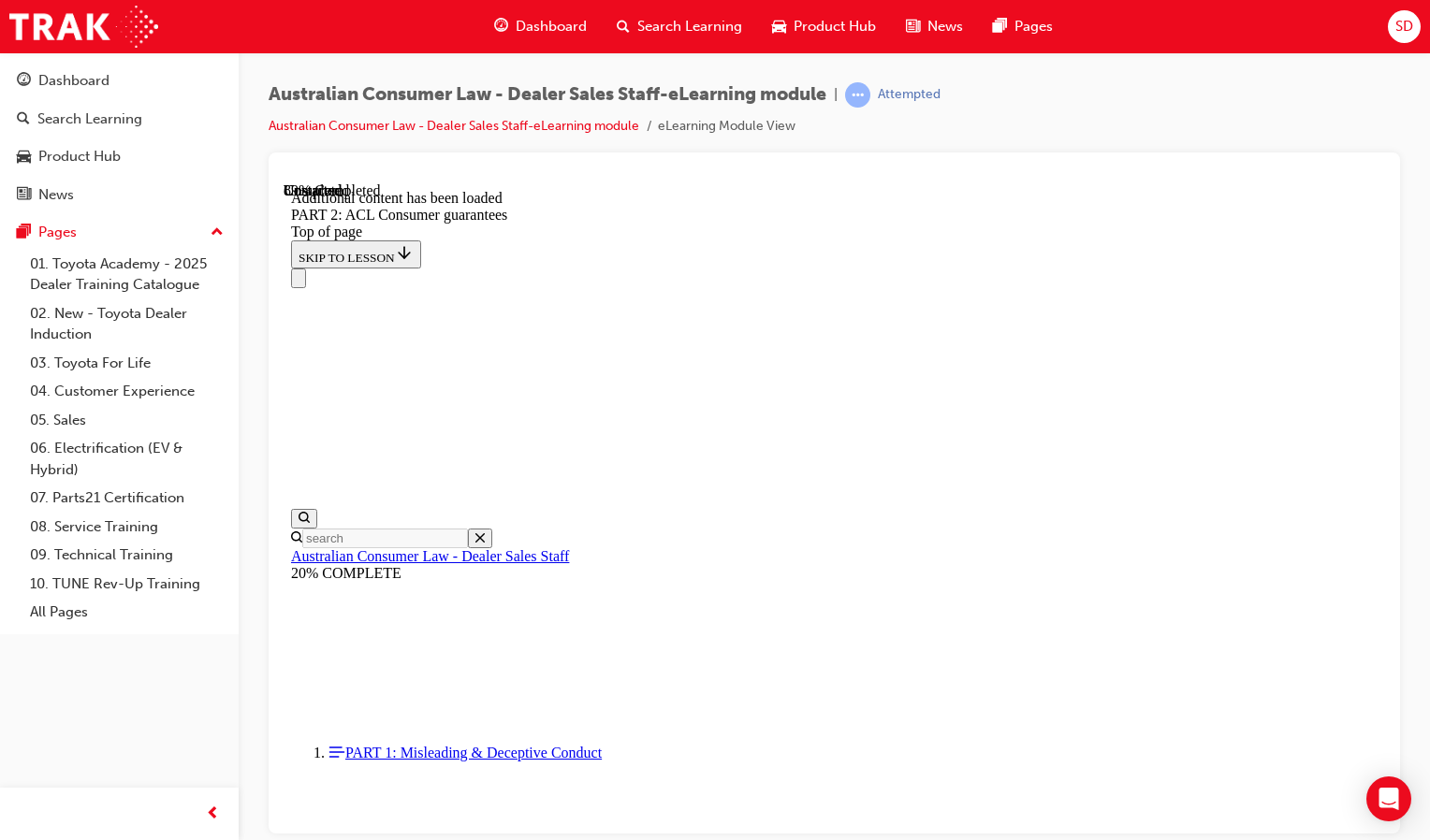
scroll to position [21251, 0]
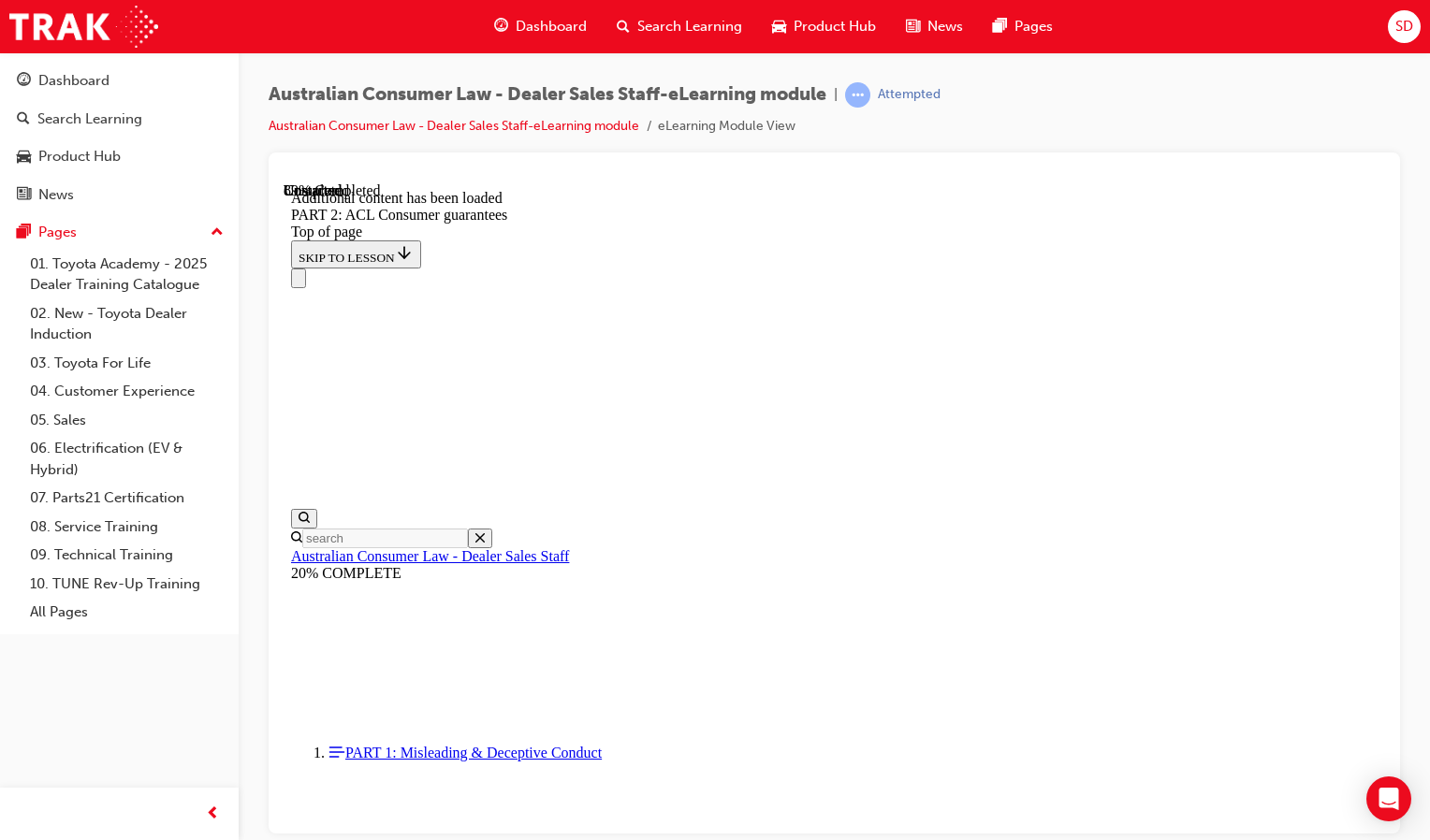
scroll to position [22040, 0]
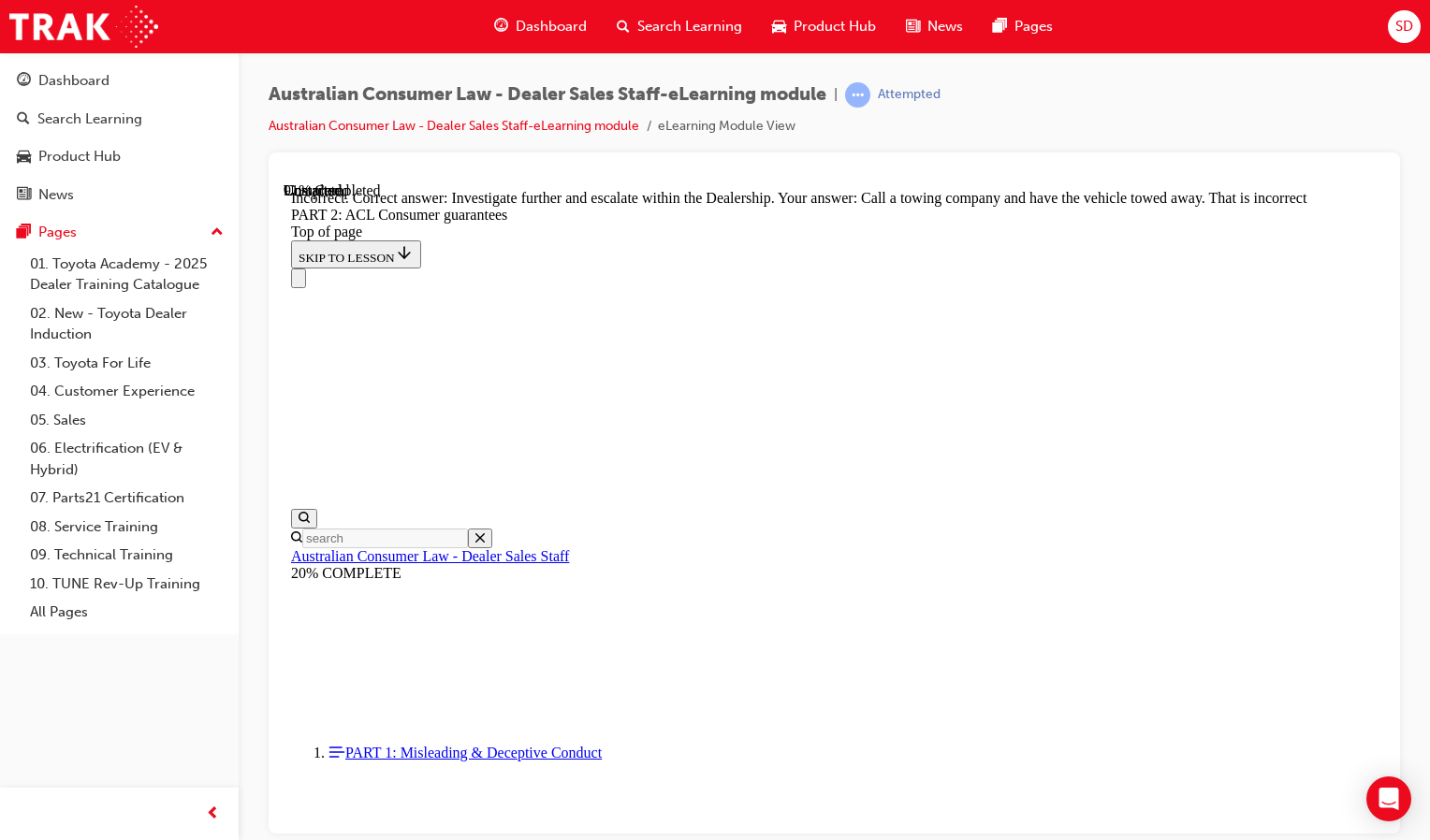
scroll to position [22316, 0]
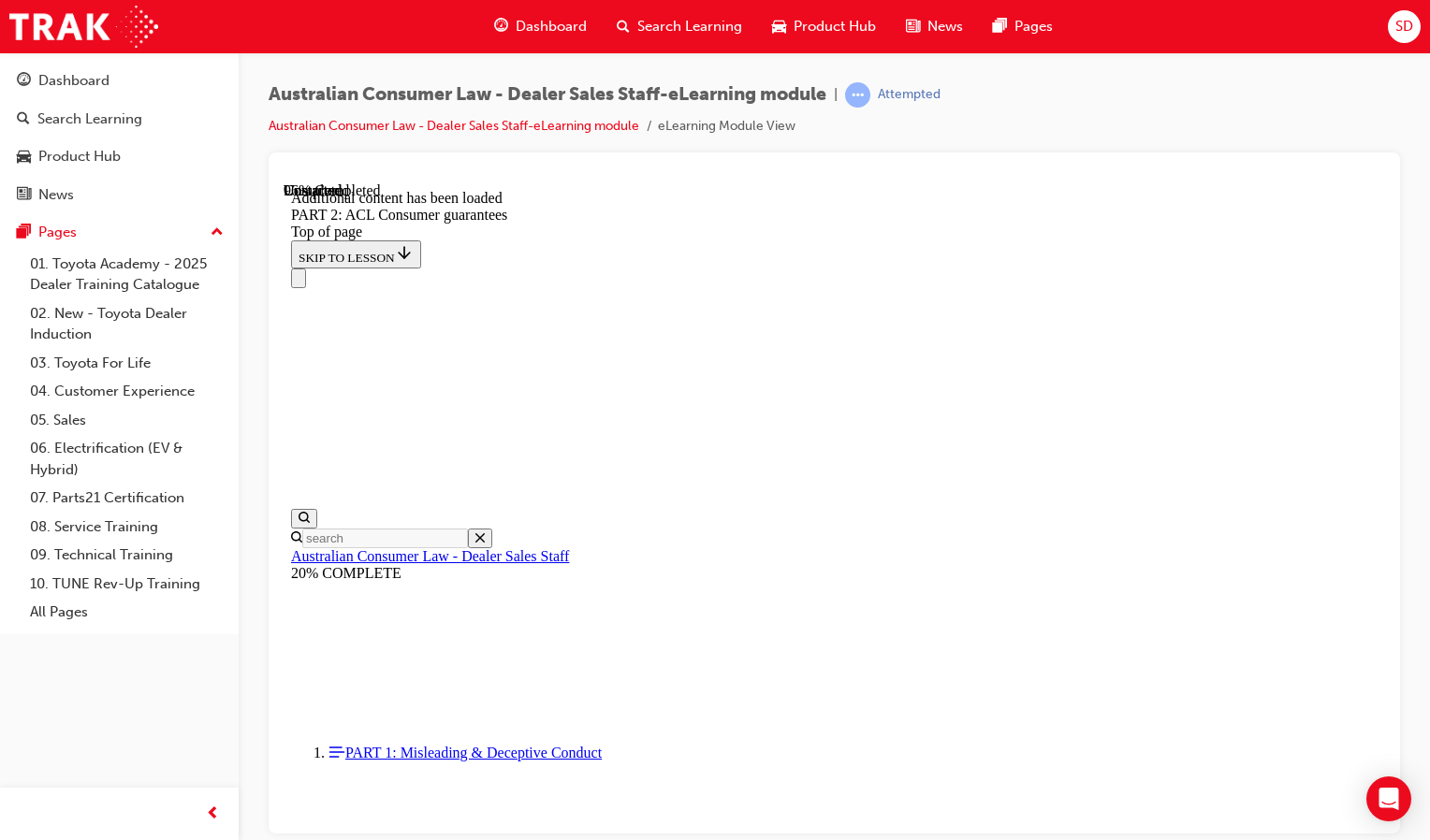
scroll to position [23927, 0]
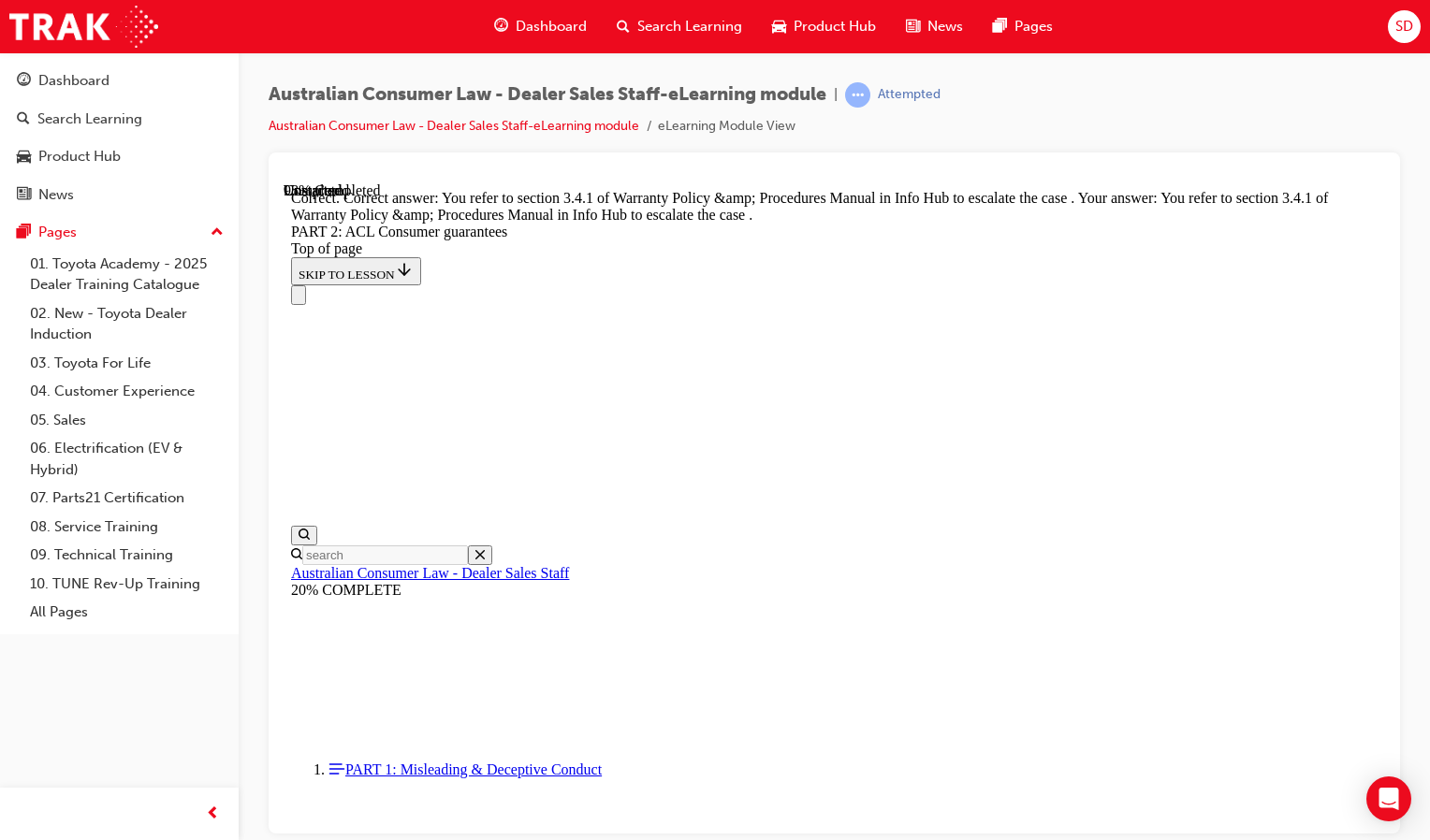
scroll to position [25140, 0]
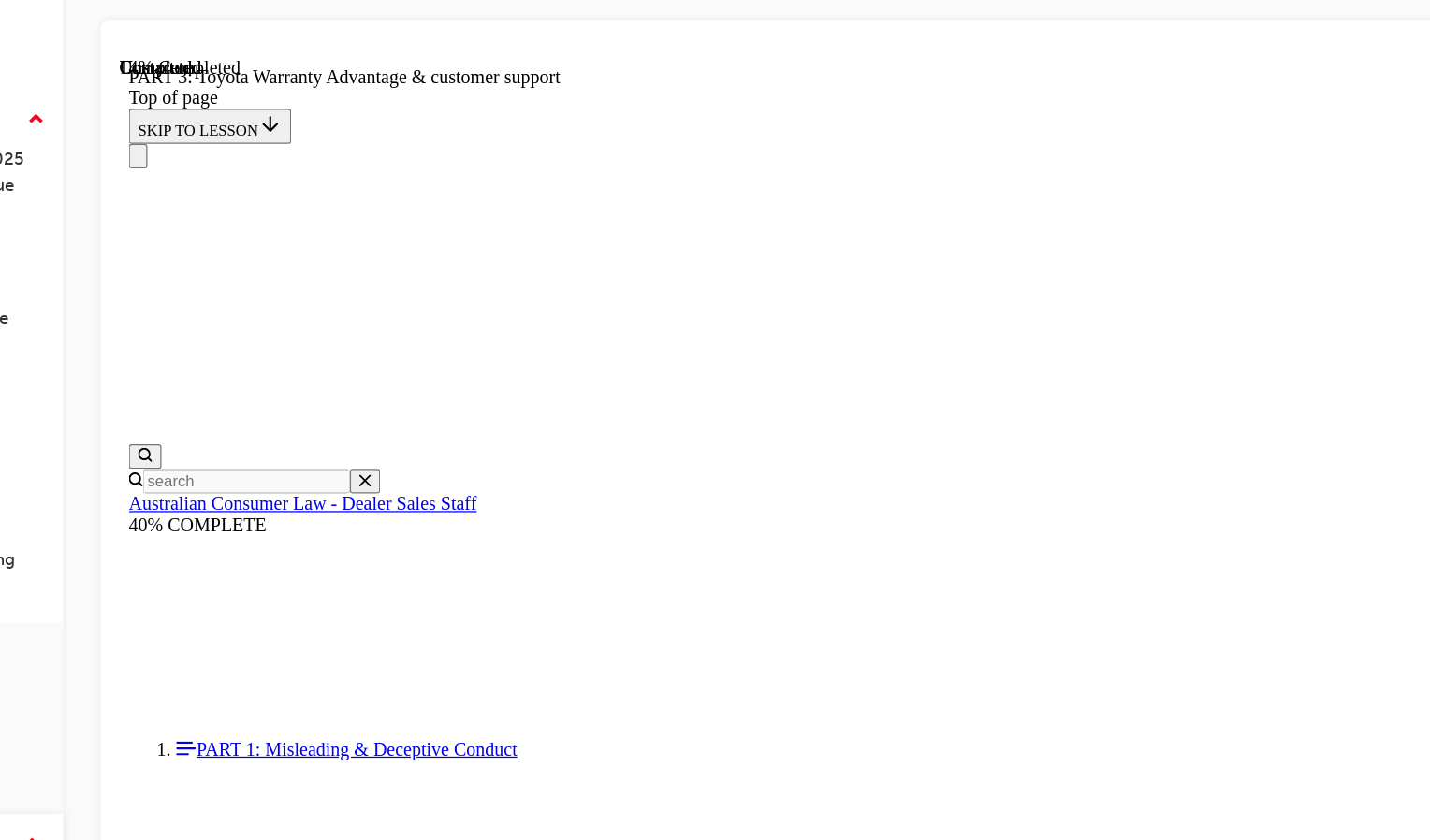
scroll to position [1317, 0]
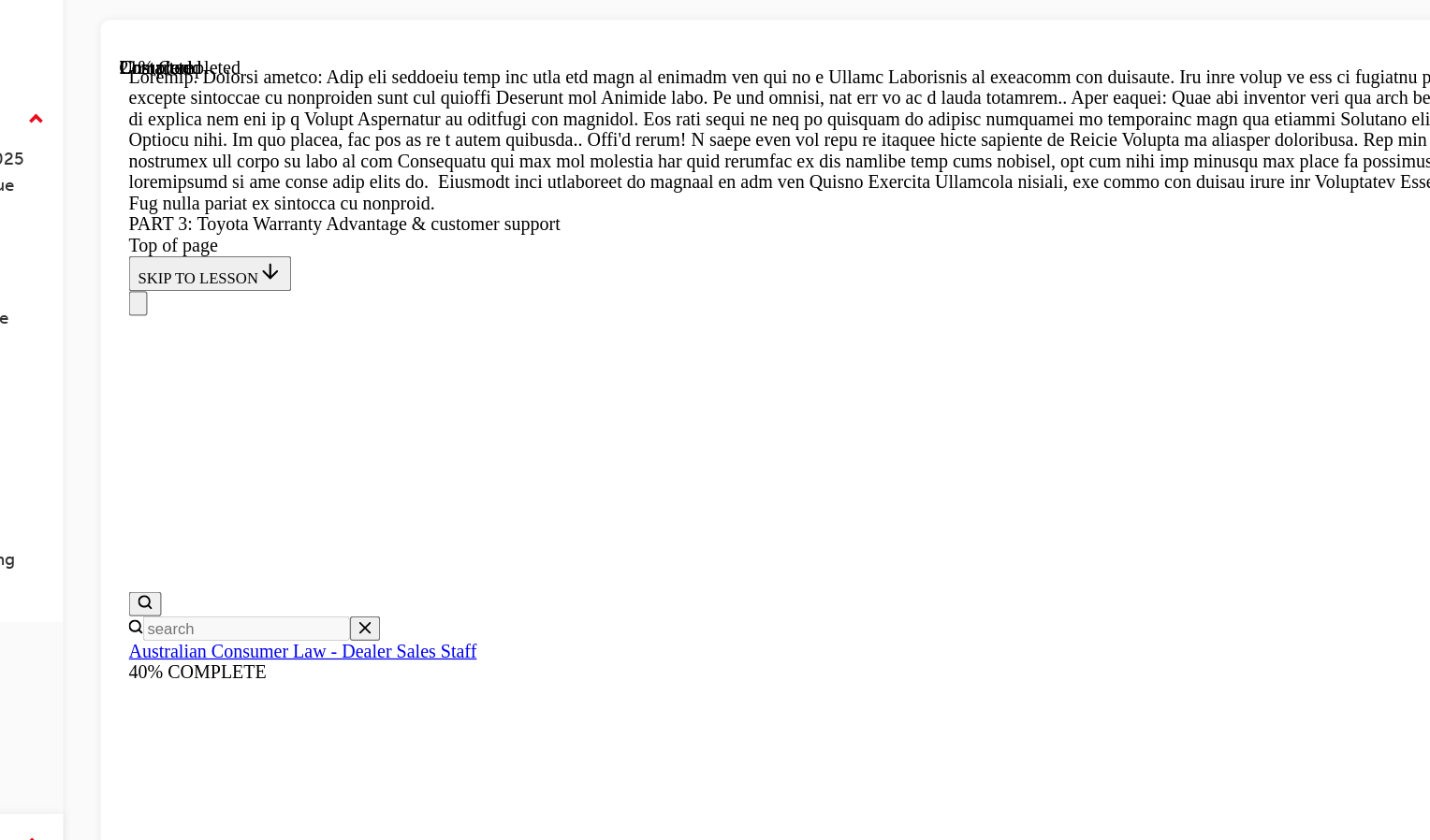
scroll to position [1983, 0]
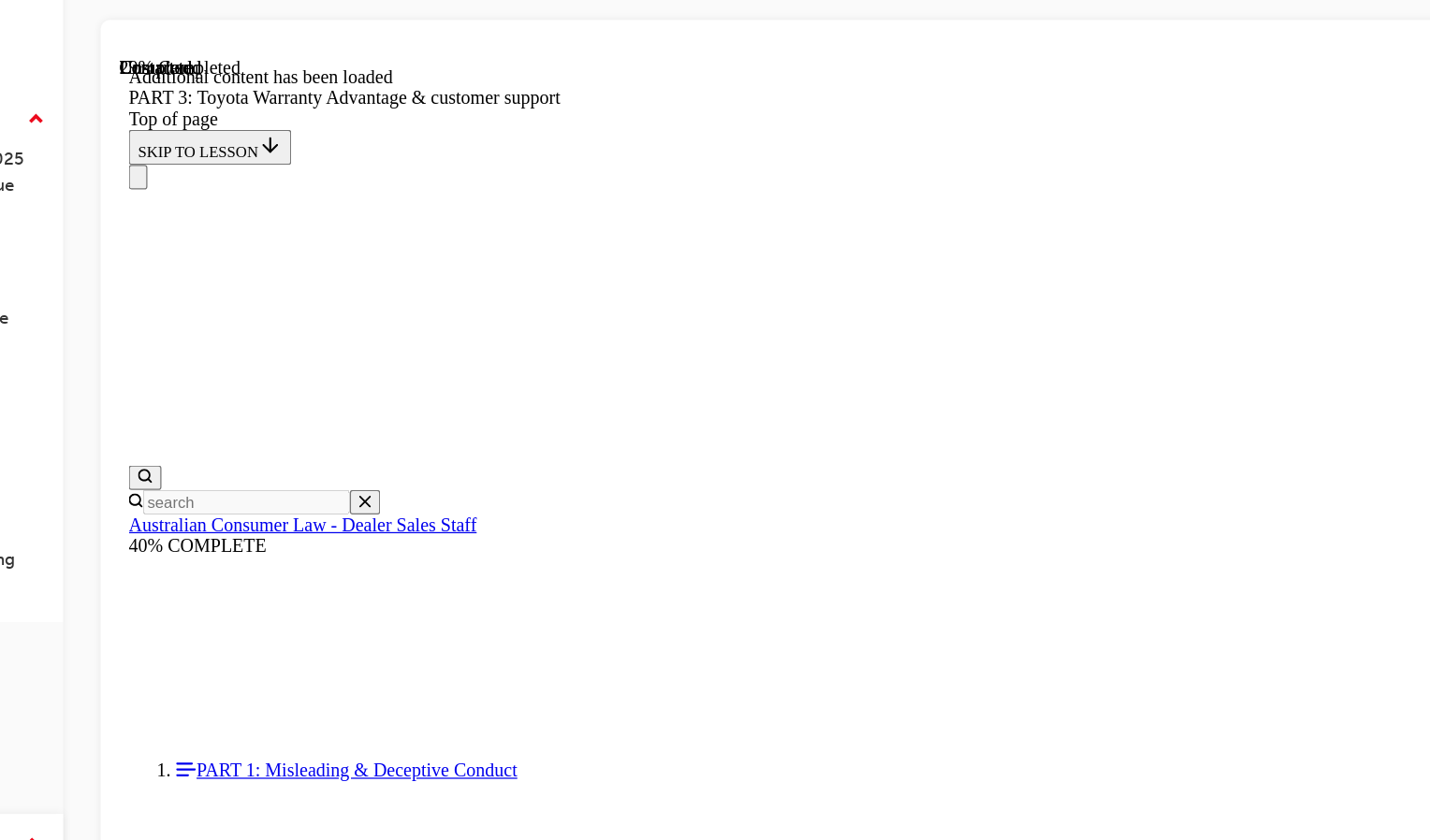
scroll to position [2480, 0]
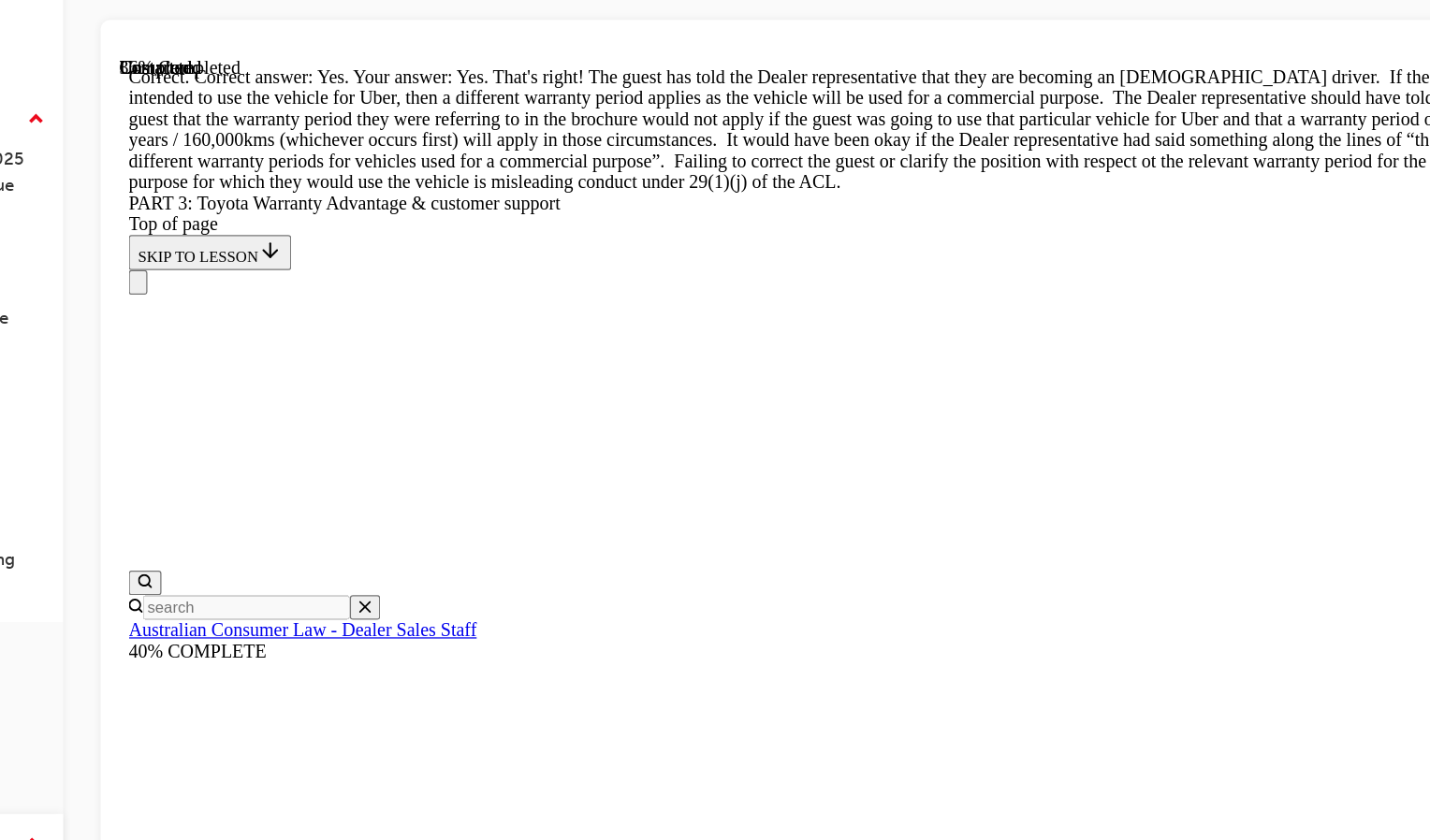
scroll to position [3246, 0]
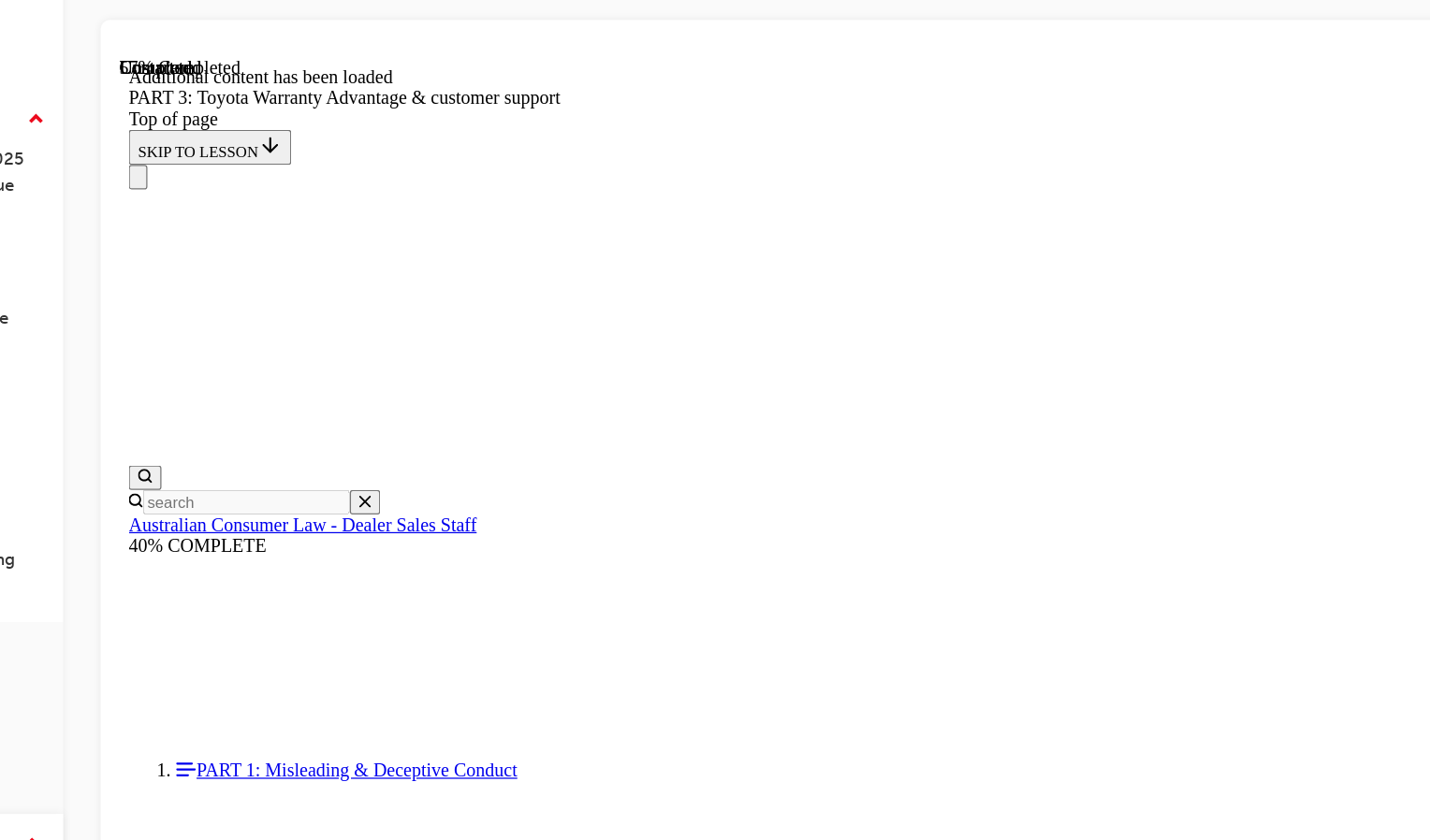
scroll to position [4337, 0]
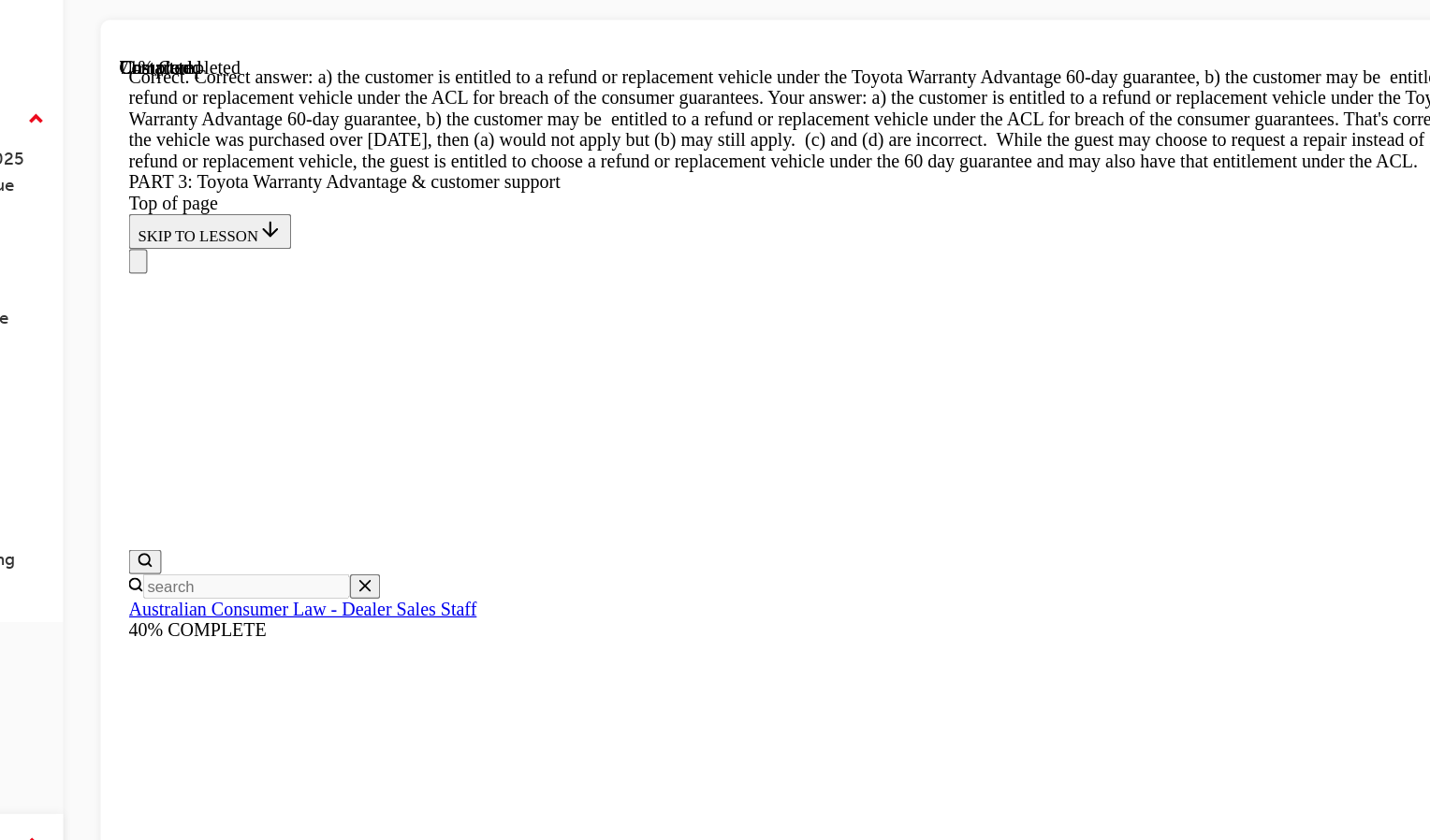
scroll to position [6074, 0]
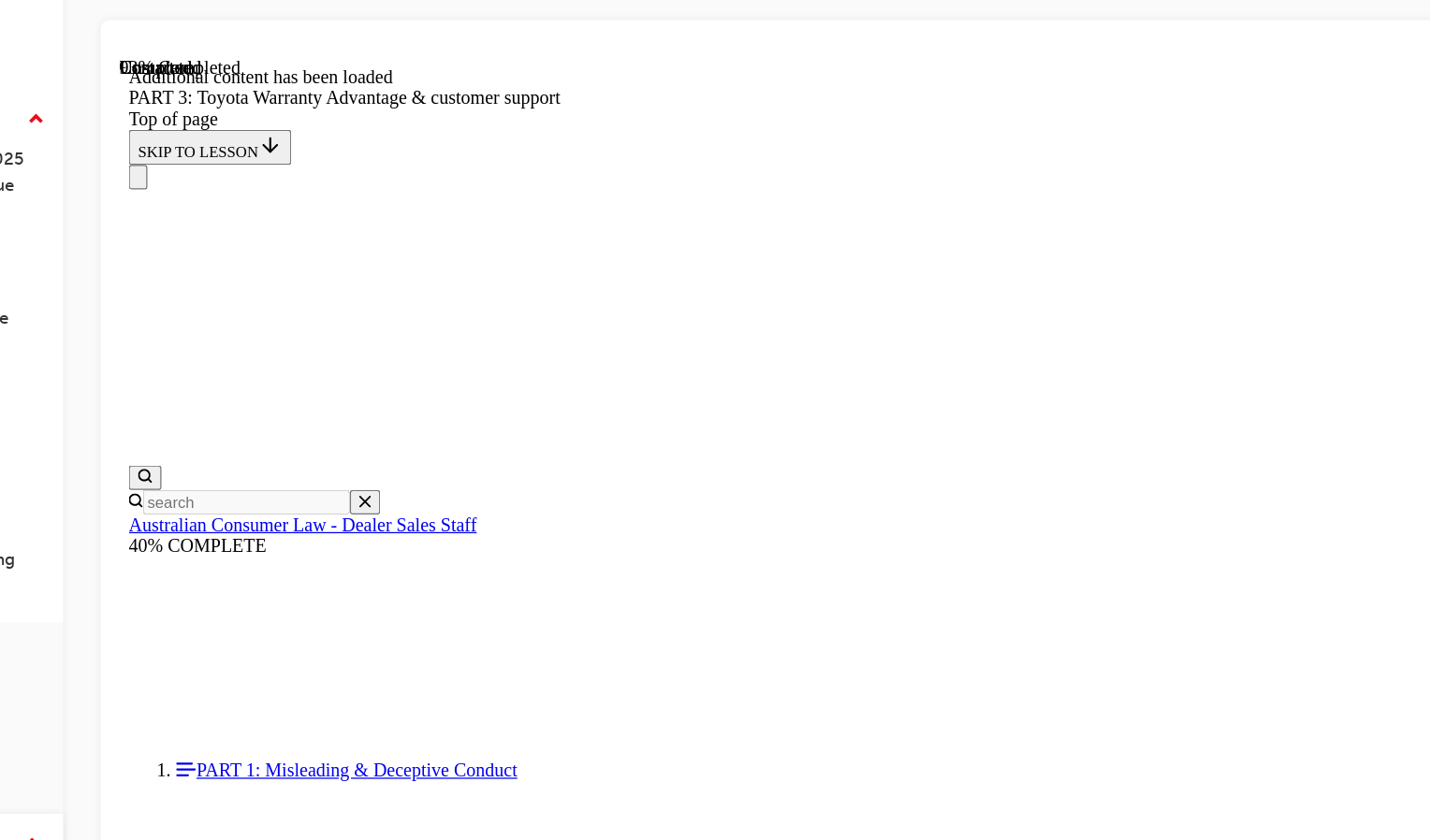
scroll to position [6528, 0]
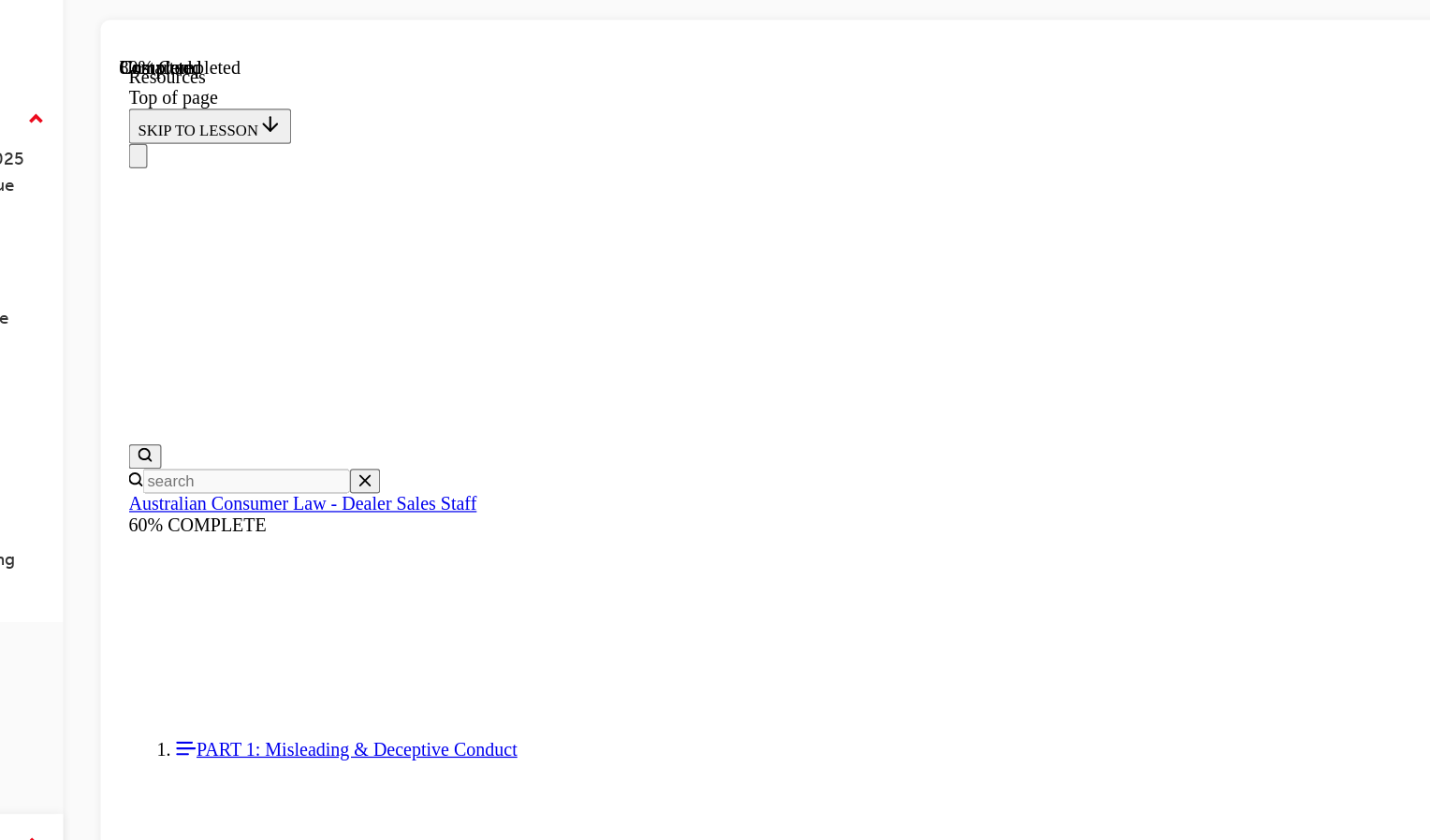
scroll to position [1027, 0]
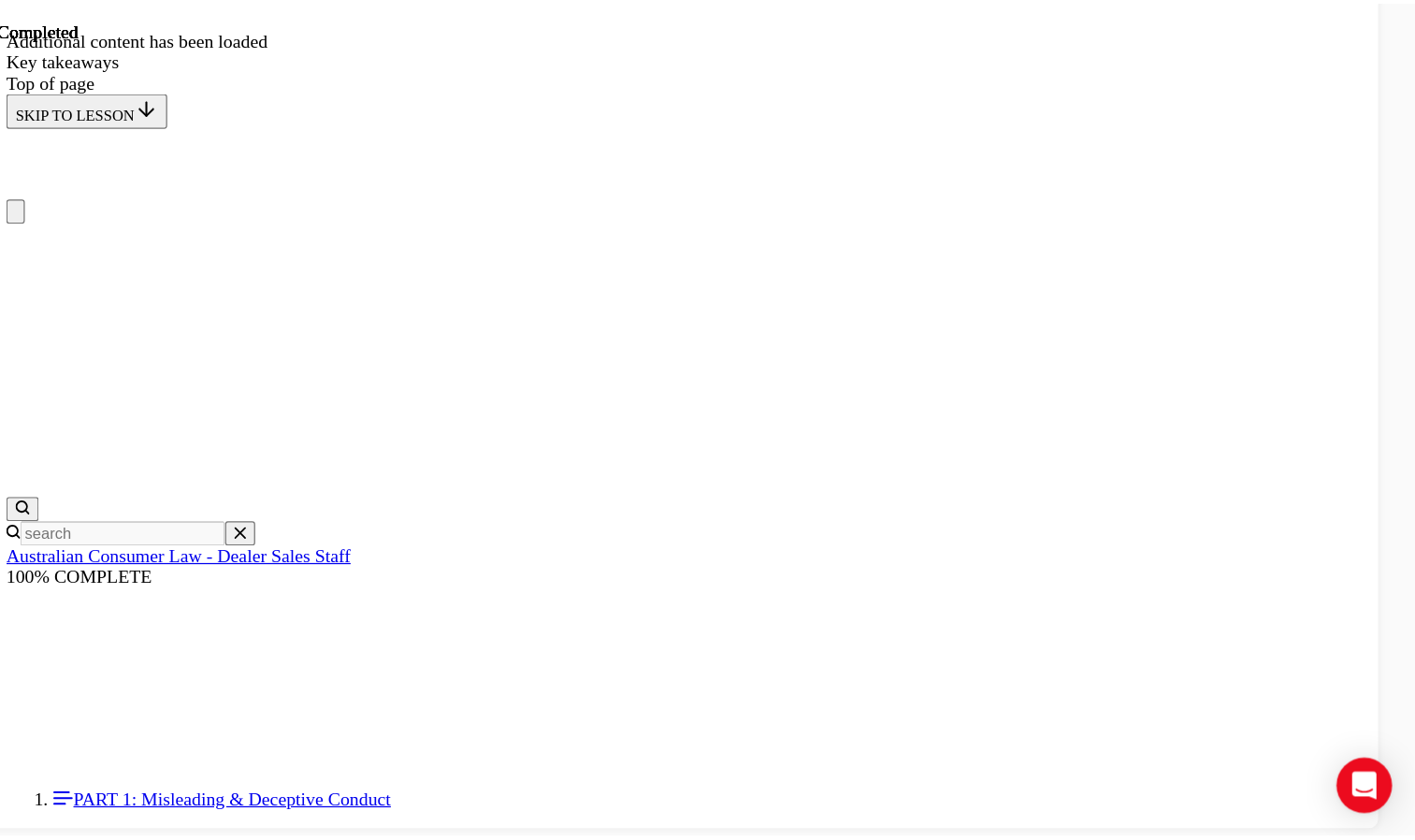
scroll to position [0, 0]
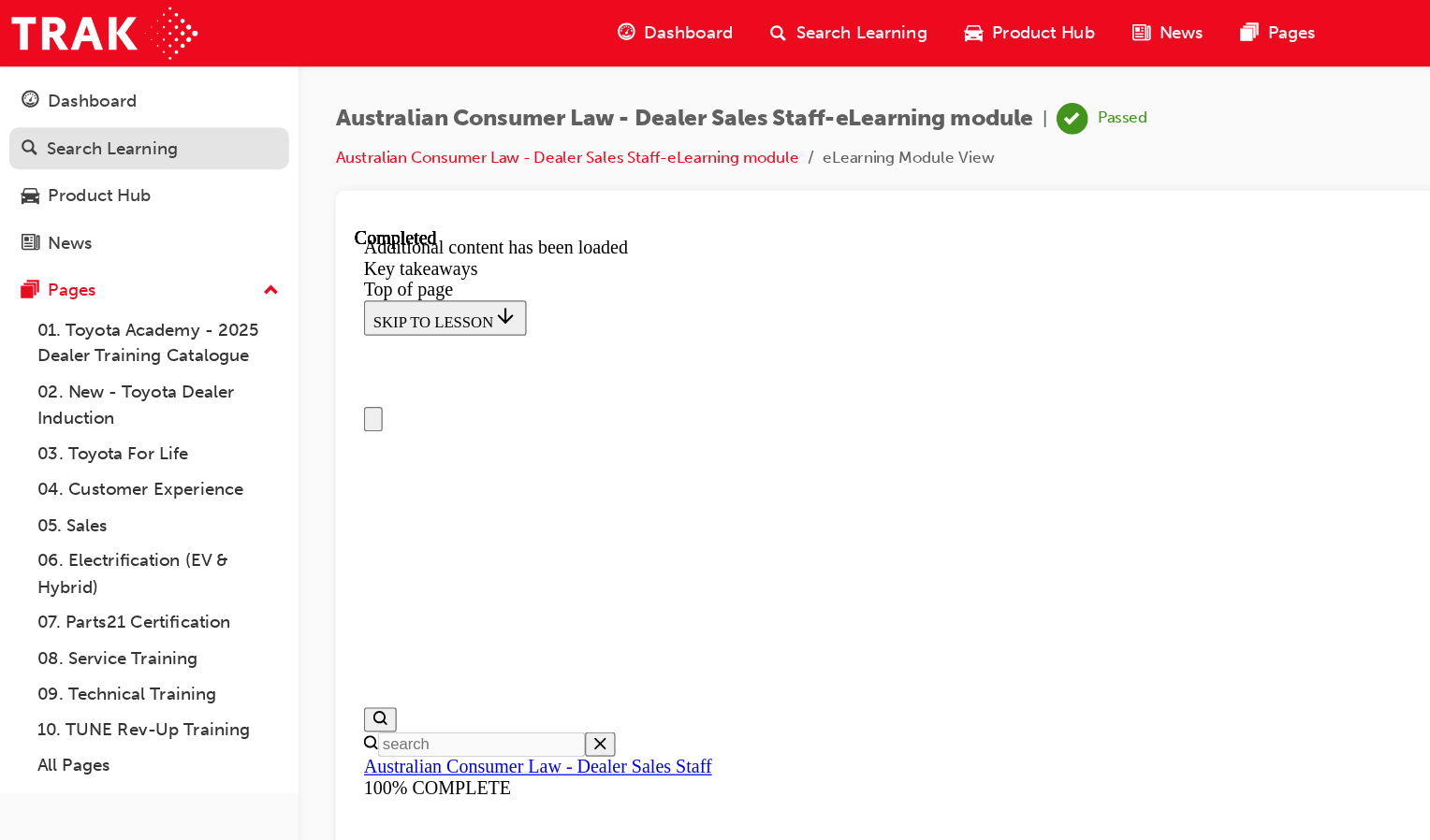
click at [104, 118] on div "Search Learning" at bounding box center [90, 119] width 105 height 22
